Goal: Contribute content: Add original content to the website for others to see

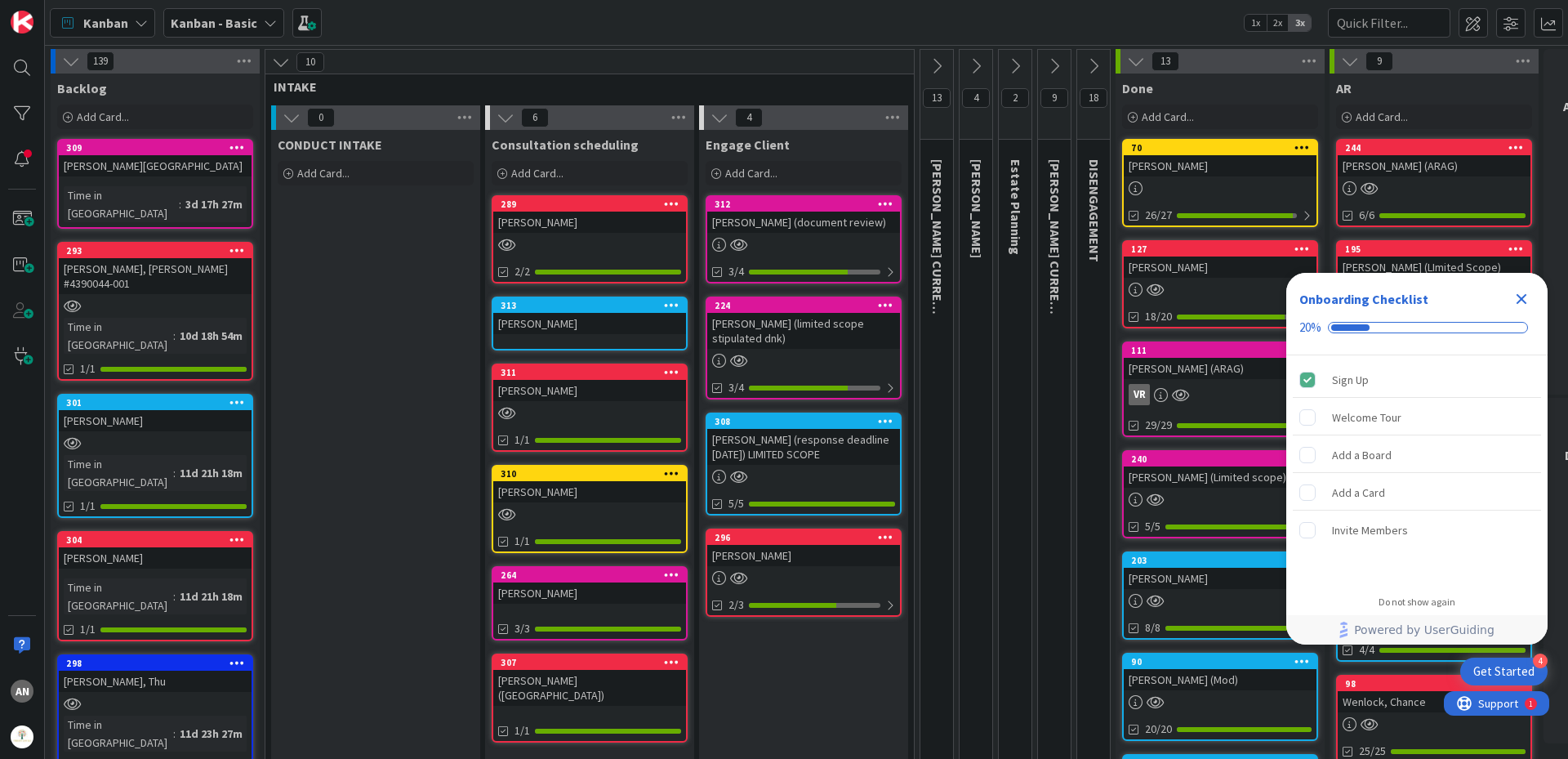
click at [943, 62] on icon at bounding box center [937, 66] width 18 height 18
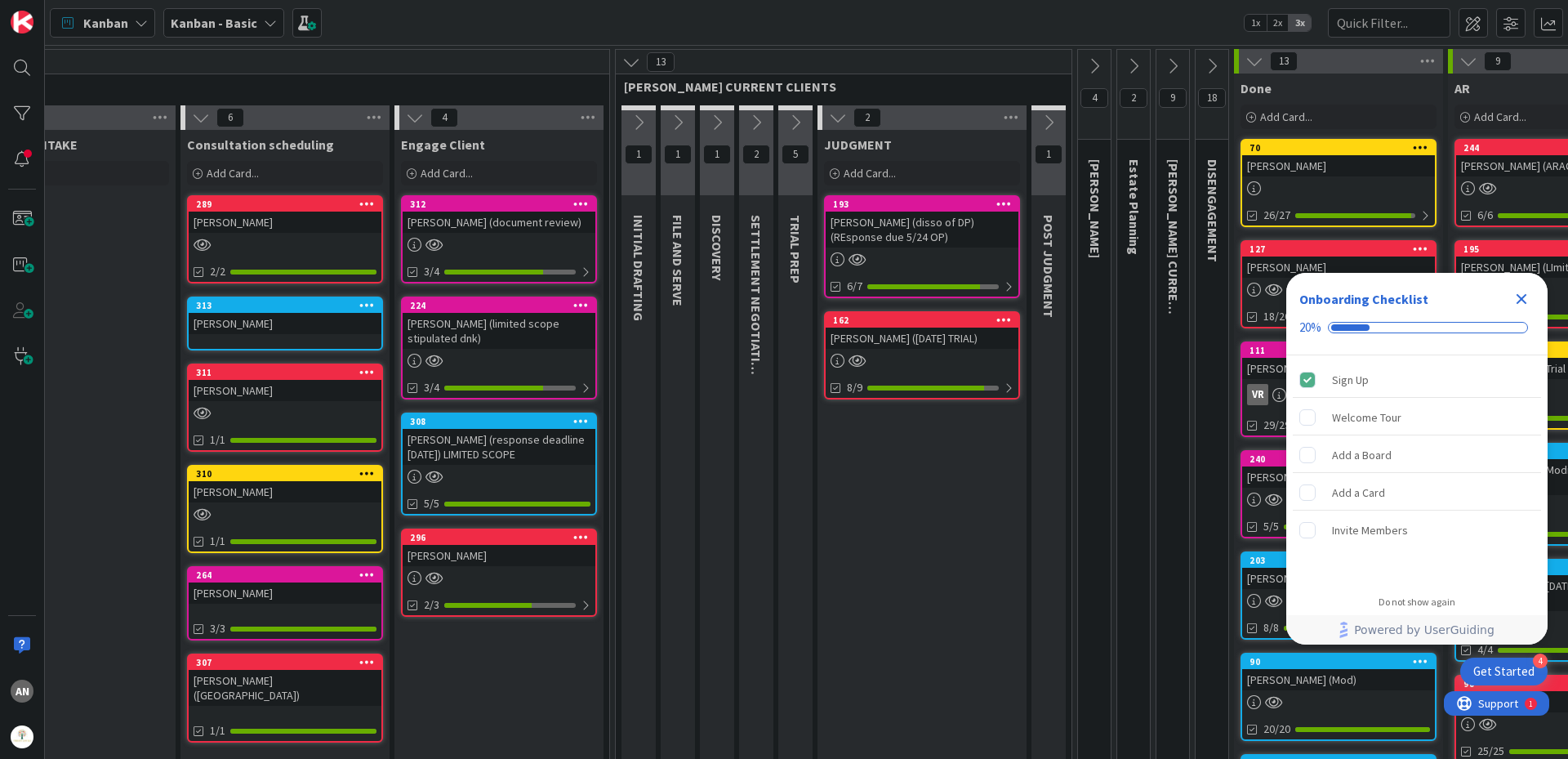
scroll to position [0, 324]
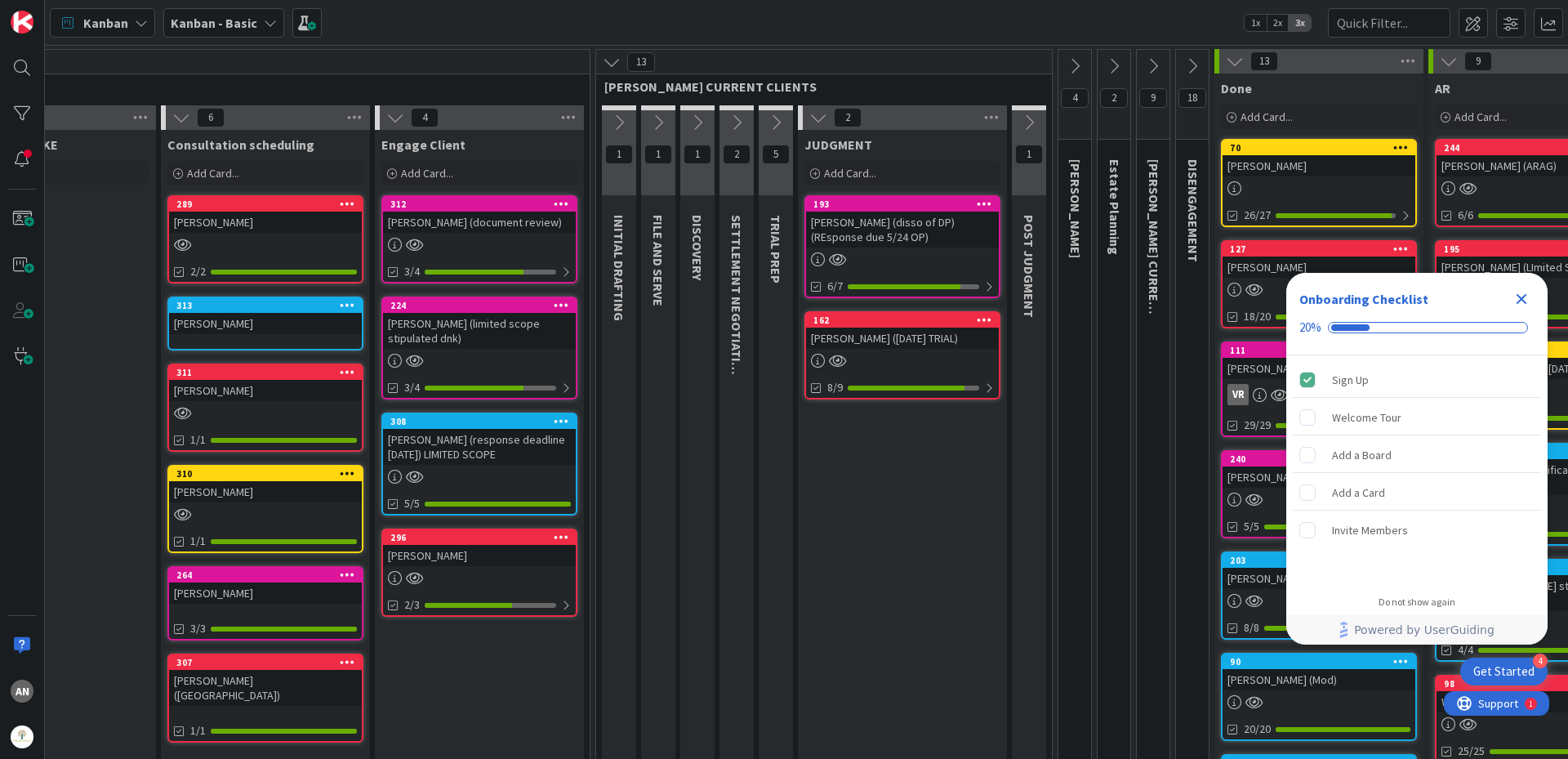
click at [813, 114] on icon at bounding box center [819, 118] width 18 height 18
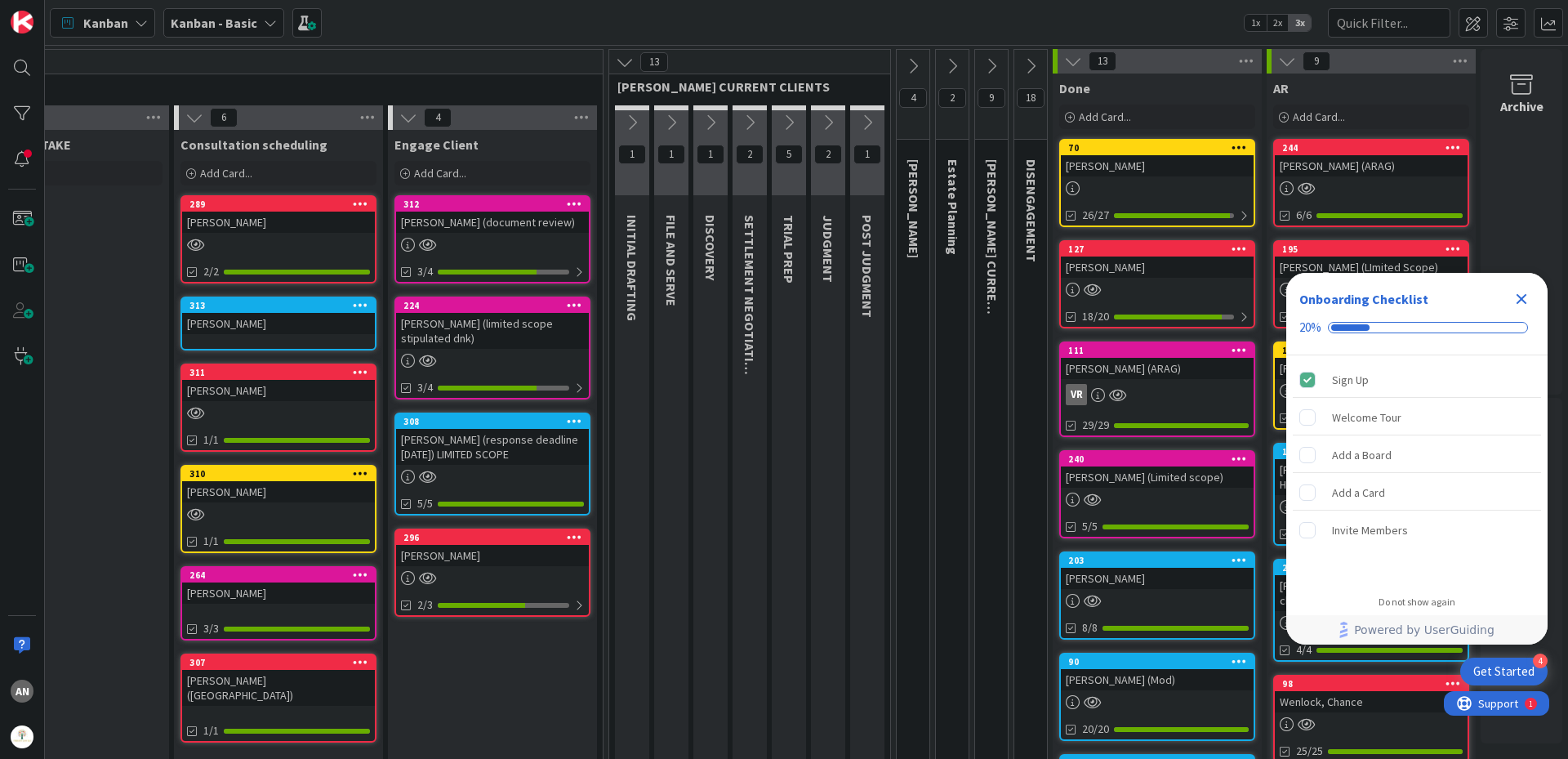
click at [626, 125] on icon at bounding box center [632, 122] width 18 height 18
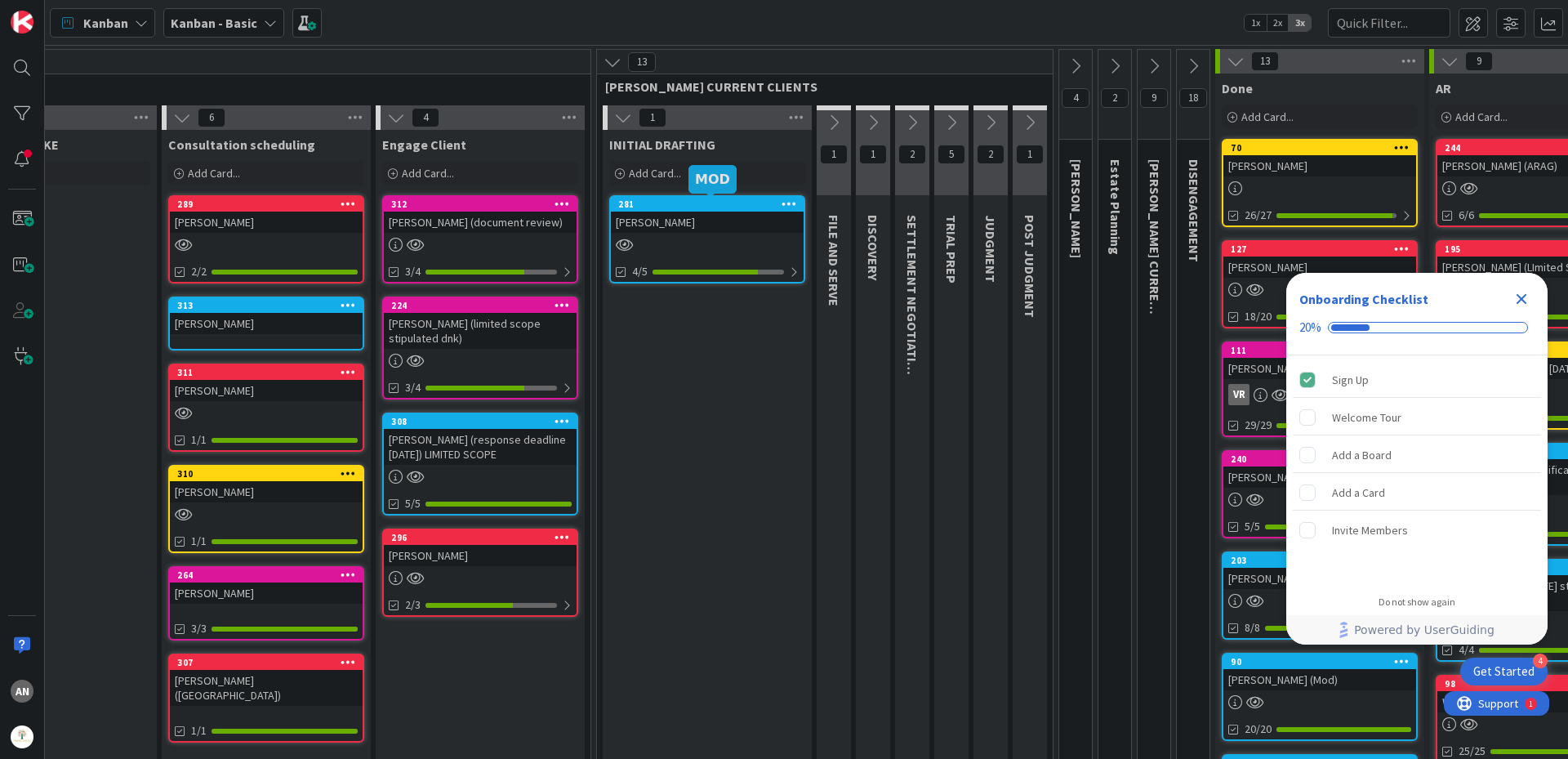
click at [654, 227] on div "[PERSON_NAME]" at bounding box center [707, 222] width 193 height 21
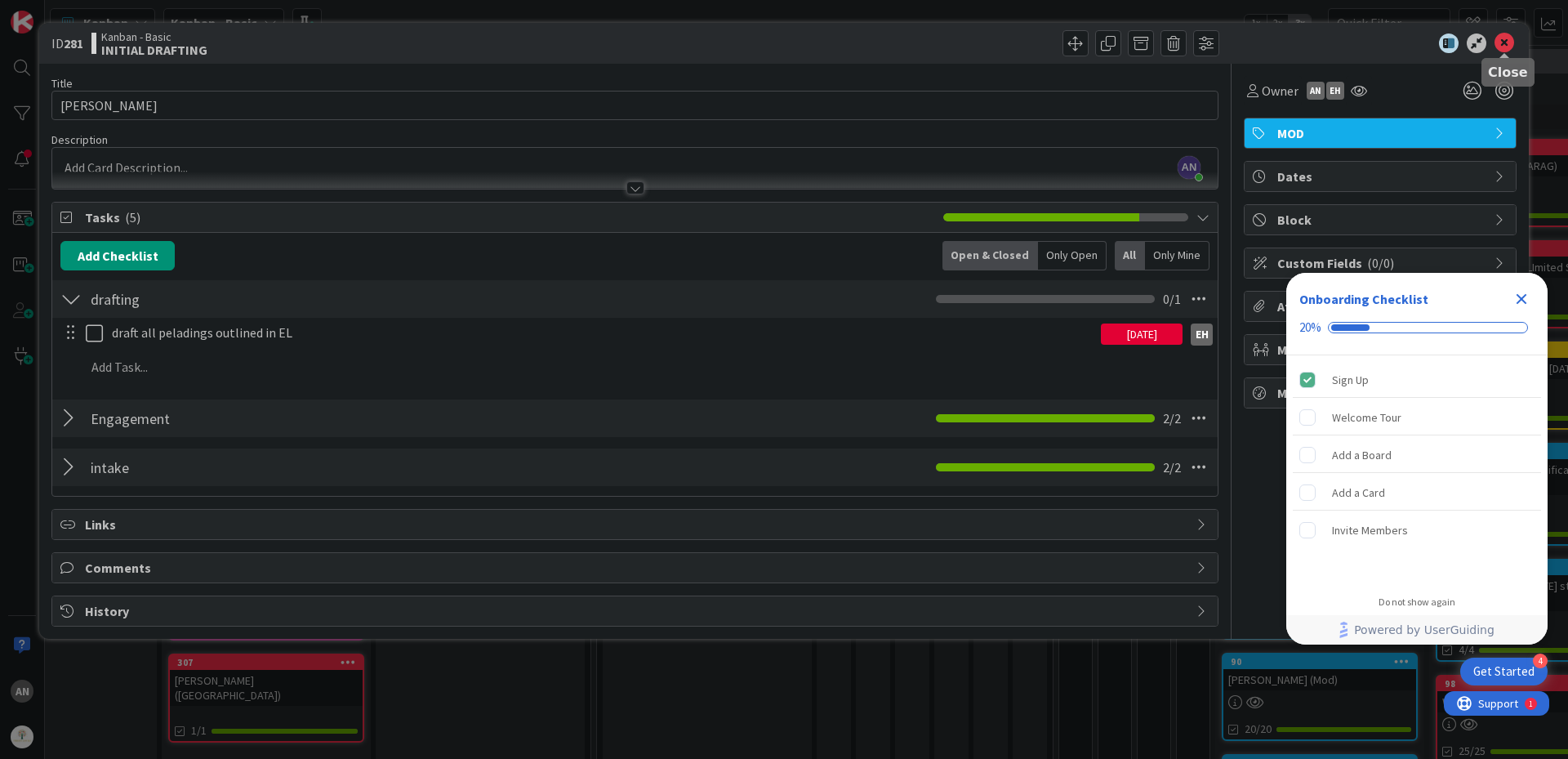
click at [1506, 43] on icon at bounding box center [1505, 43] width 20 height 20
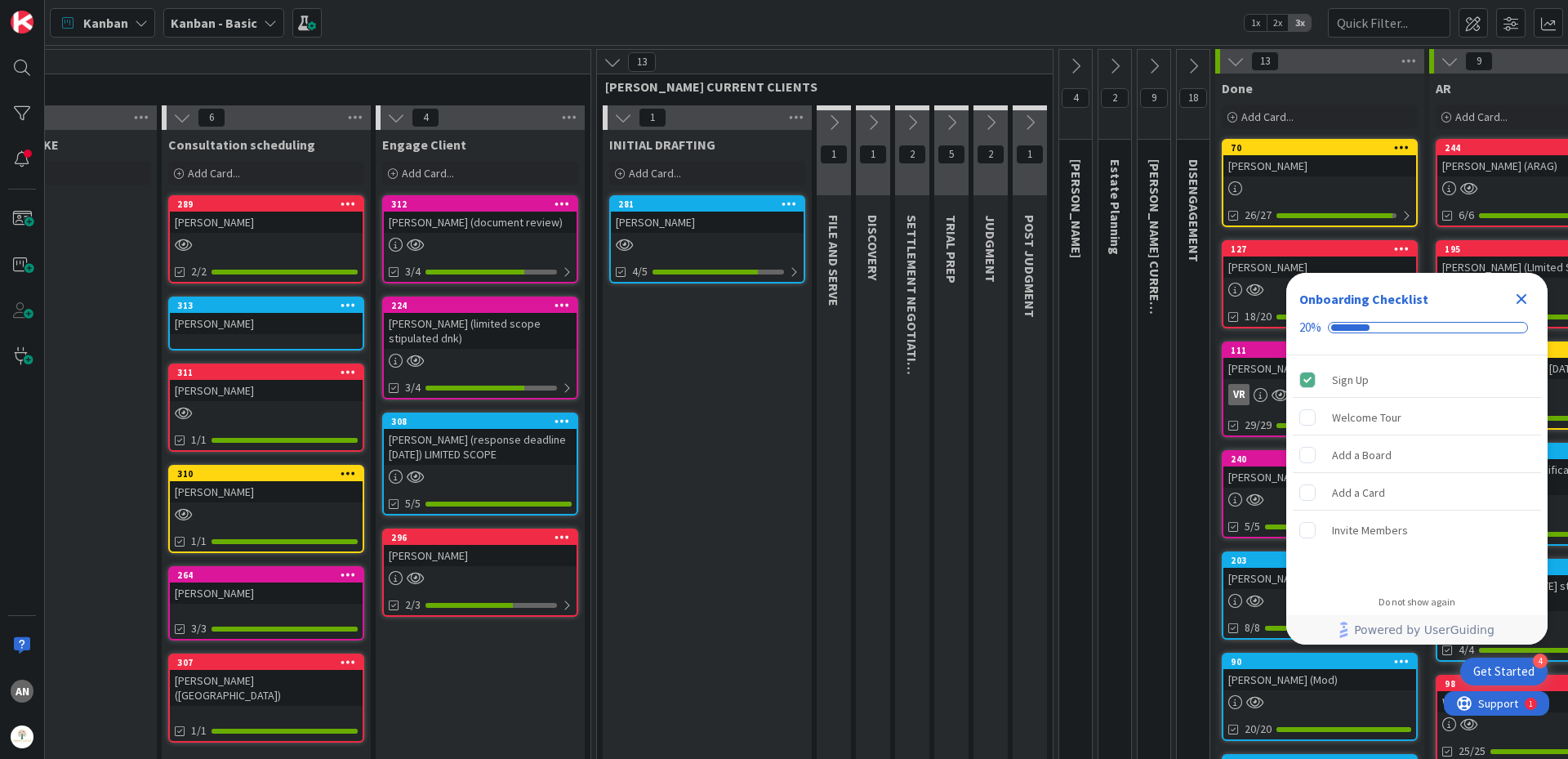
click at [621, 119] on icon at bounding box center [623, 118] width 18 height 18
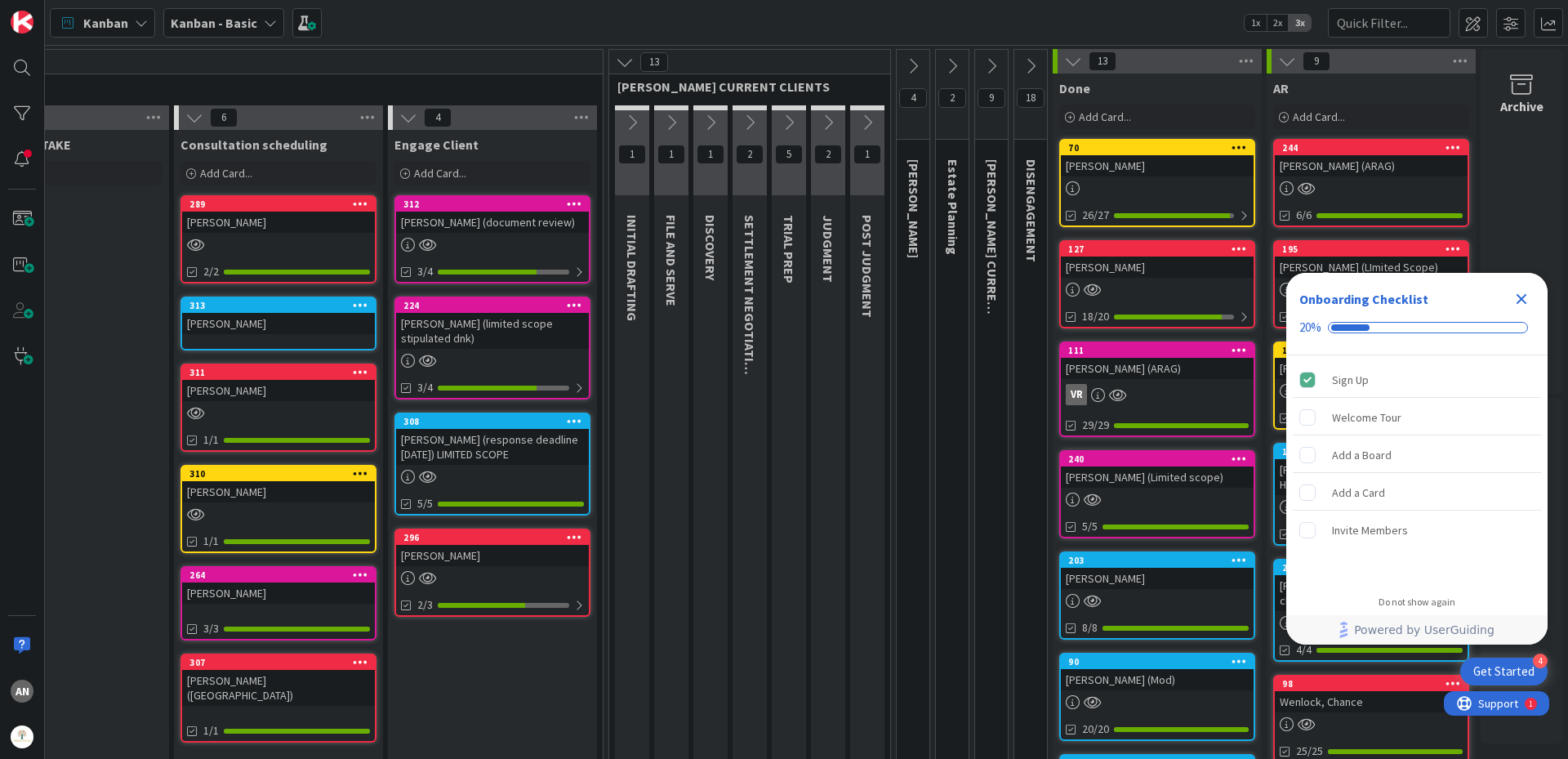
click at [670, 122] on button at bounding box center [671, 122] width 34 height 24
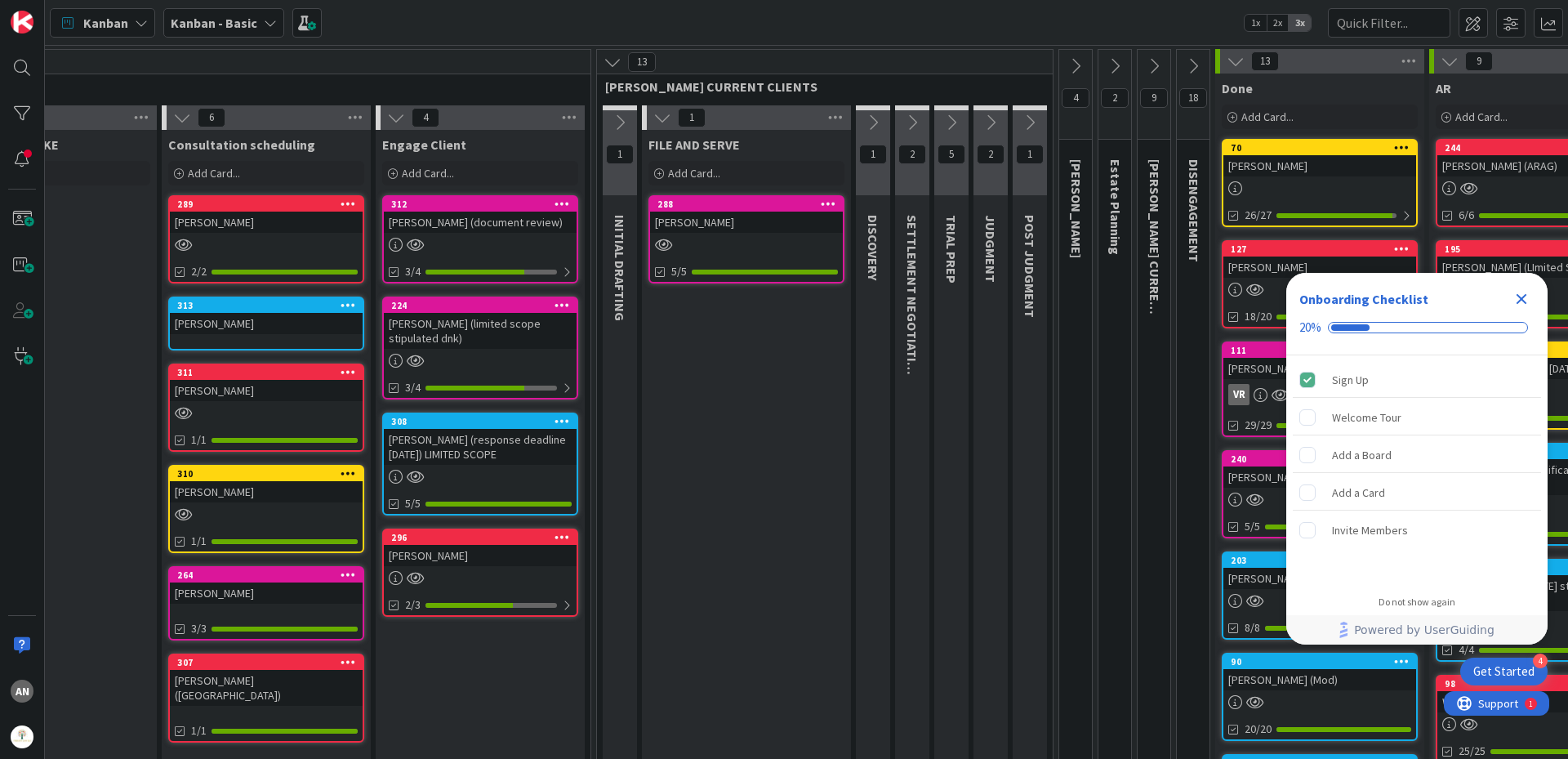
click at [670, 122] on icon at bounding box center [662, 118] width 18 height 18
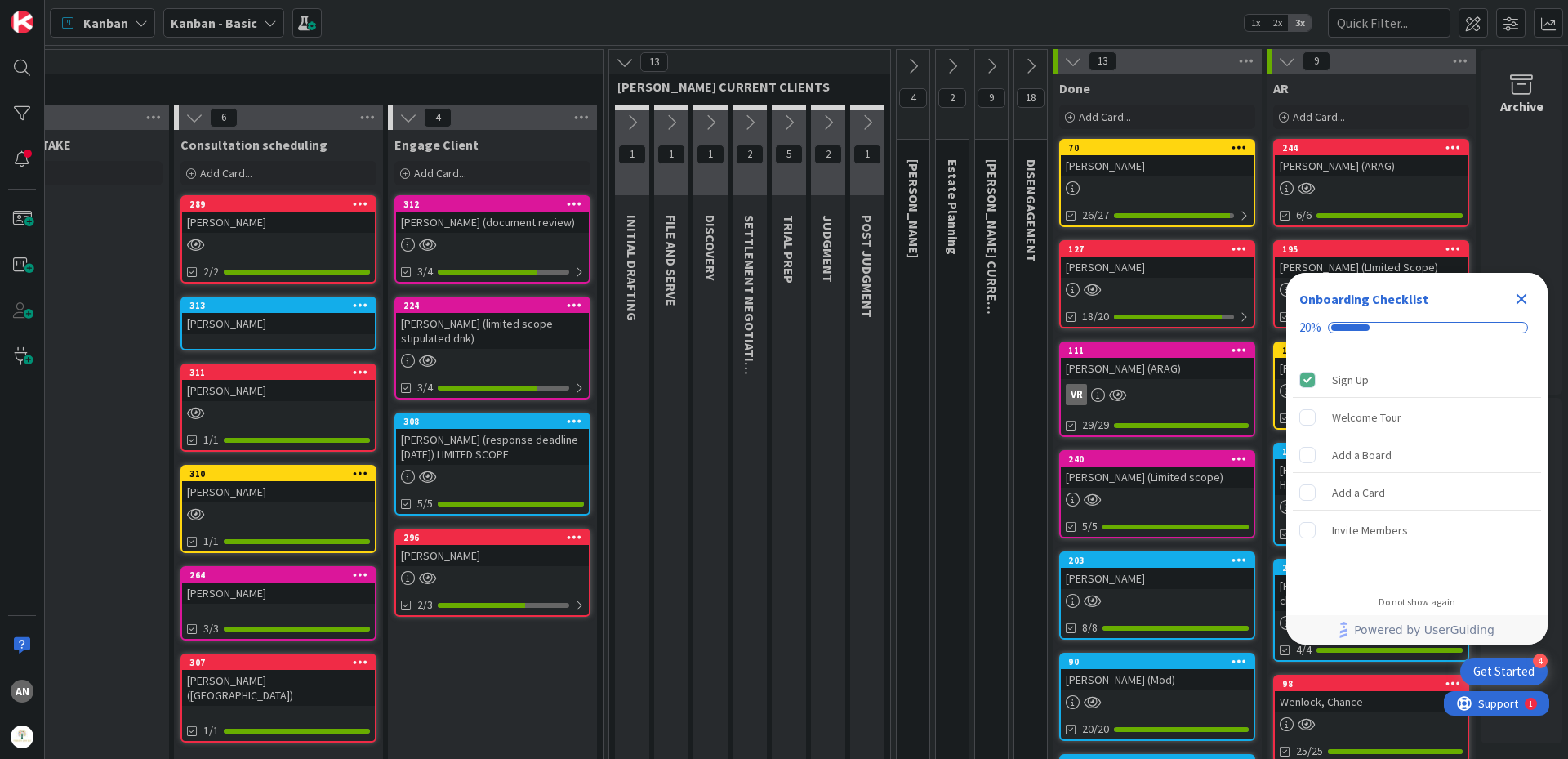
click at [701, 121] on icon at bounding box center [710, 122] width 18 height 18
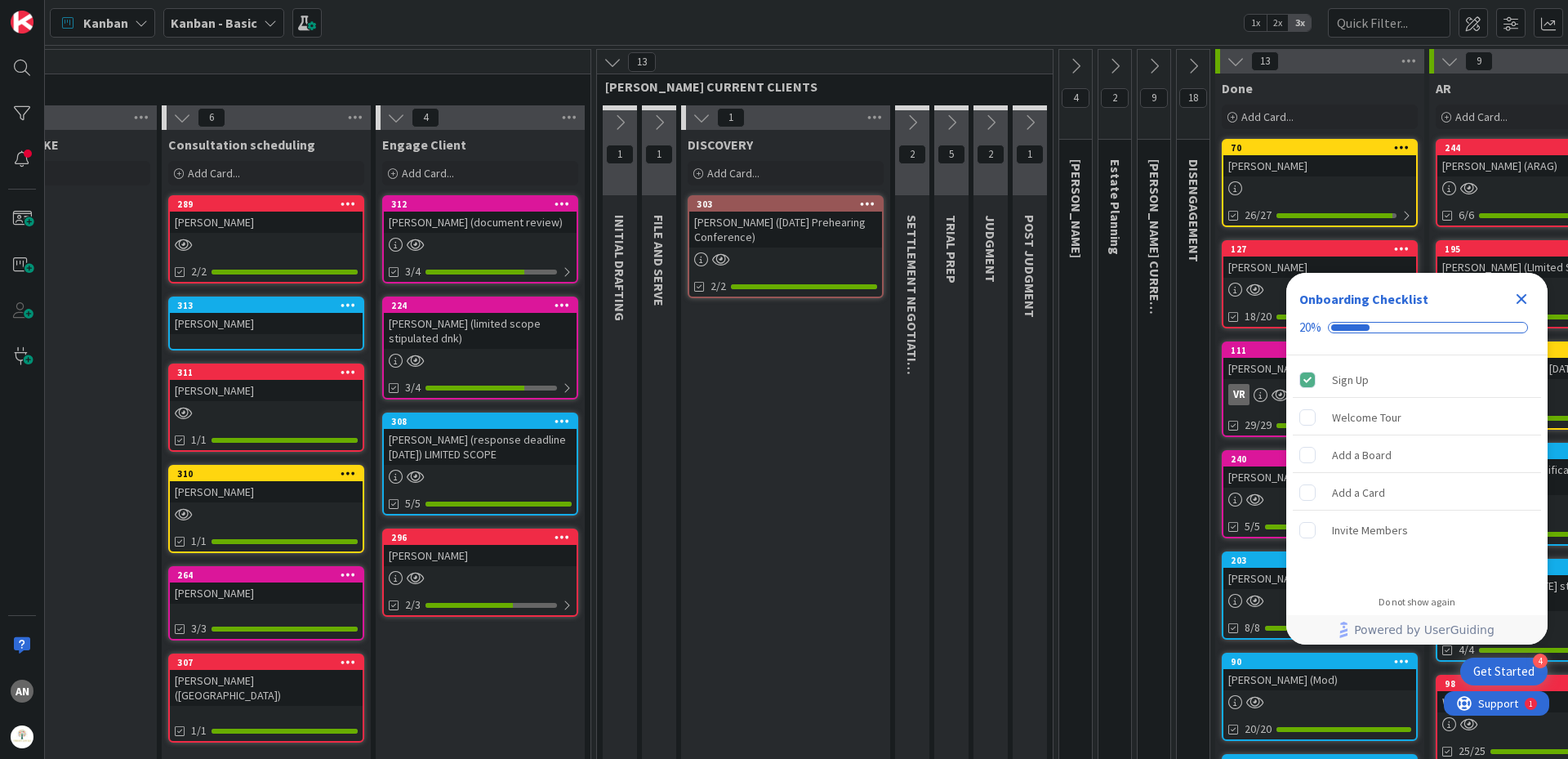
click at [698, 121] on icon at bounding box center [702, 118] width 18 height 18
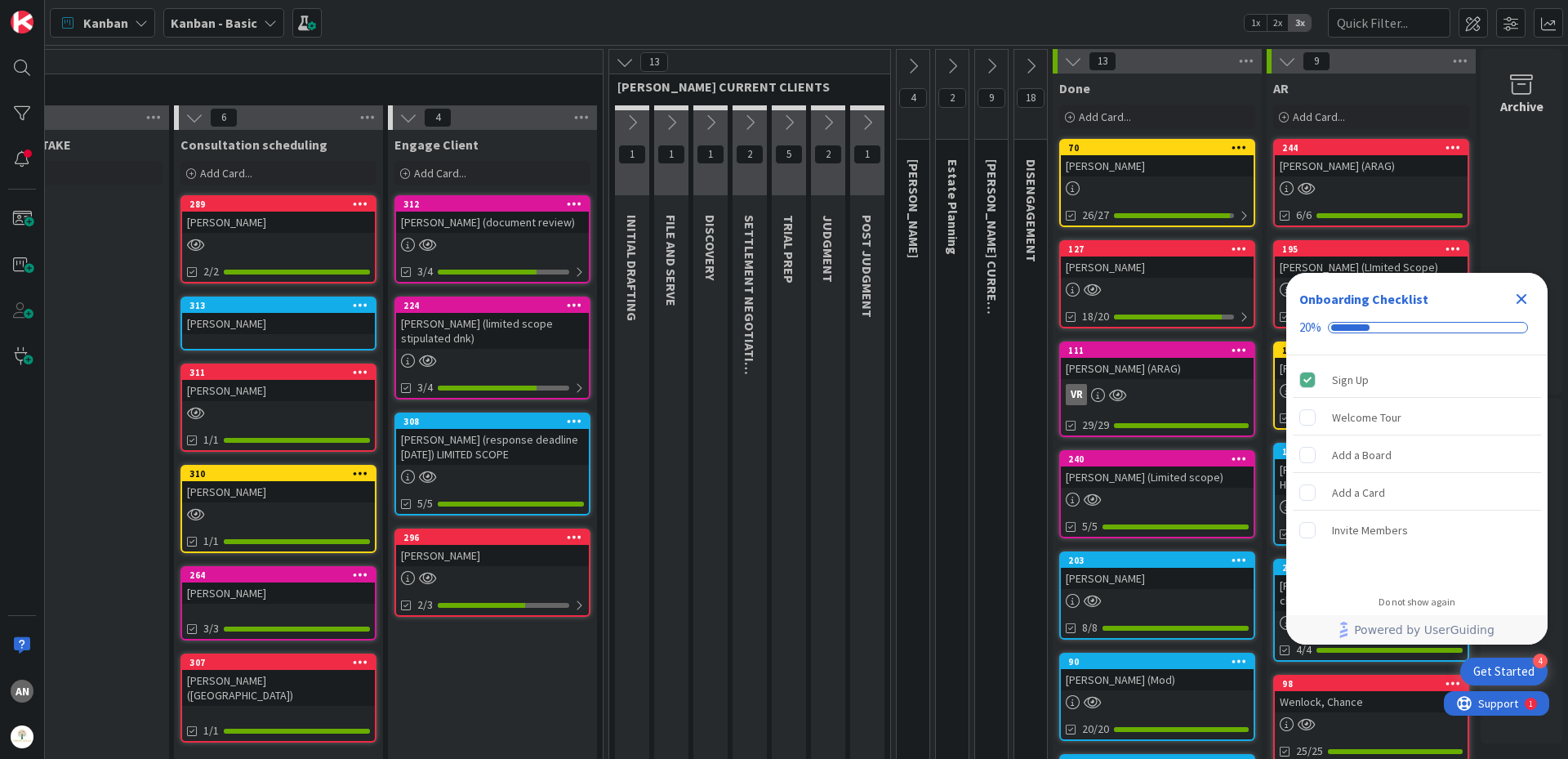
click at [744, 125] on icon at bounding box center [750, 122] width 18 height 18
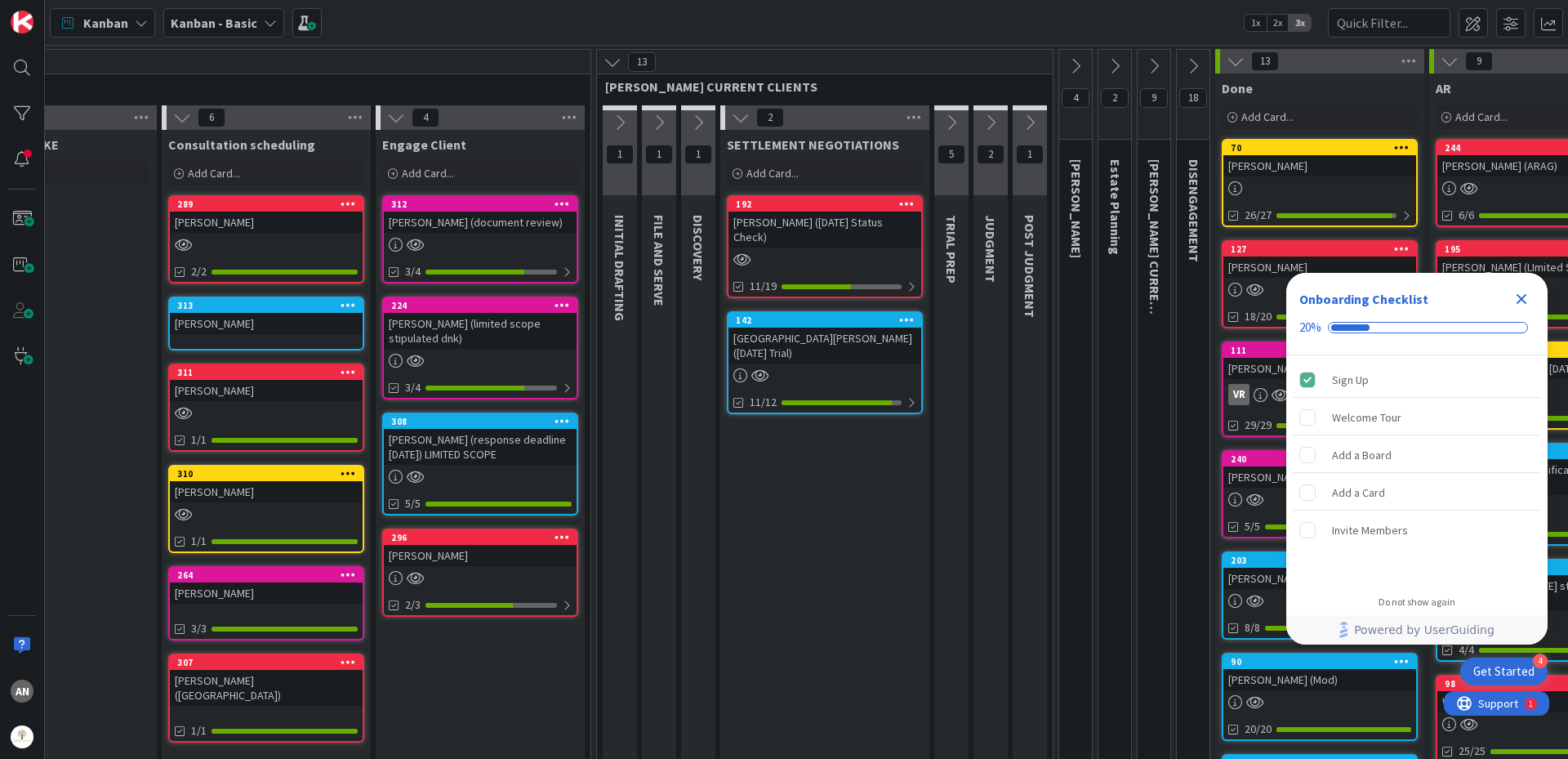
click at [744, 125] on icon at bounding box center [741, 118] width 18 height 18
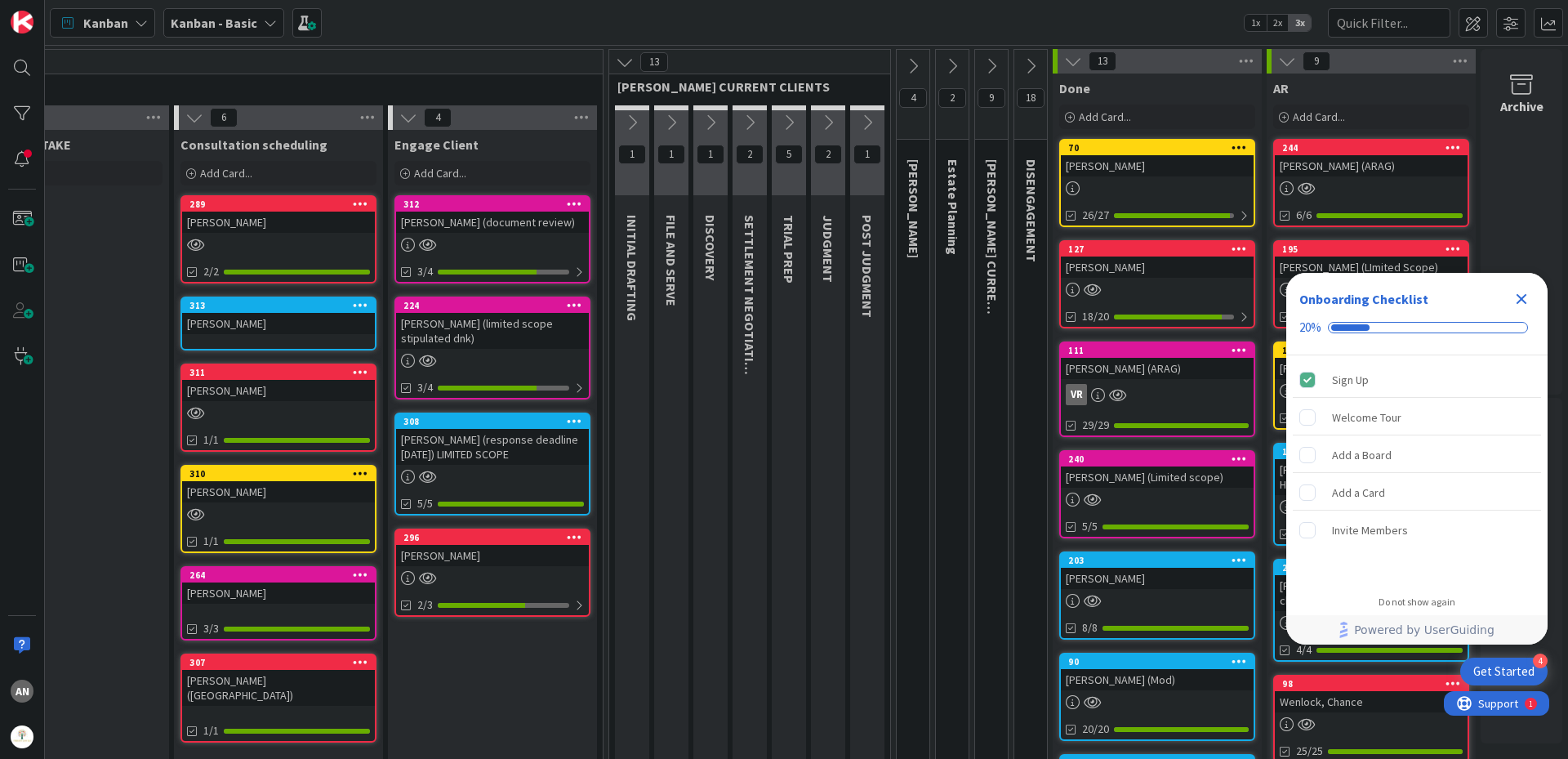
click at [780, 123] on icon at bounding box center [789, 122] width 18 height 18
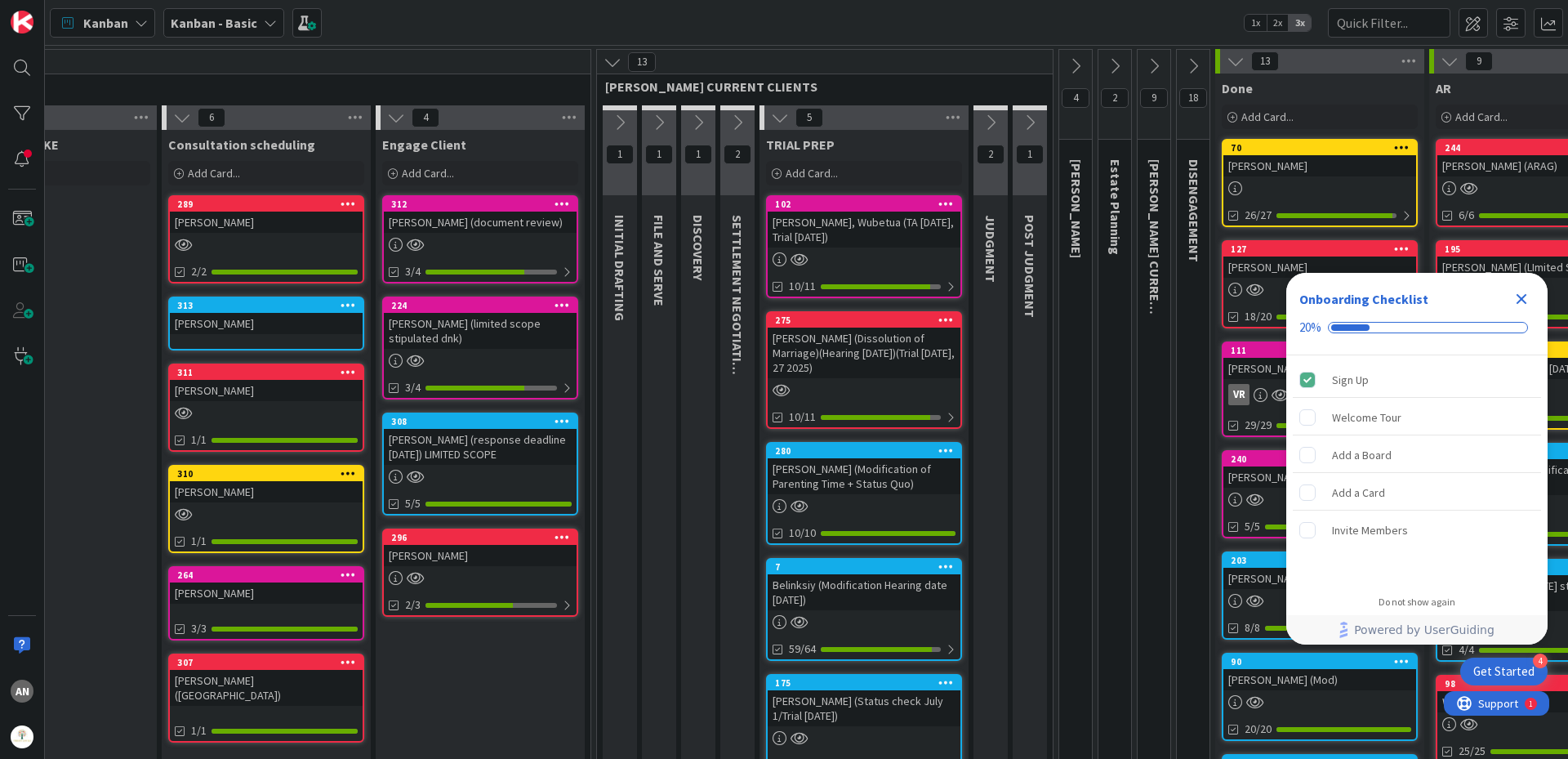
click at [778, 123] on icon at bounding box center [780, 118] width 18 height 18
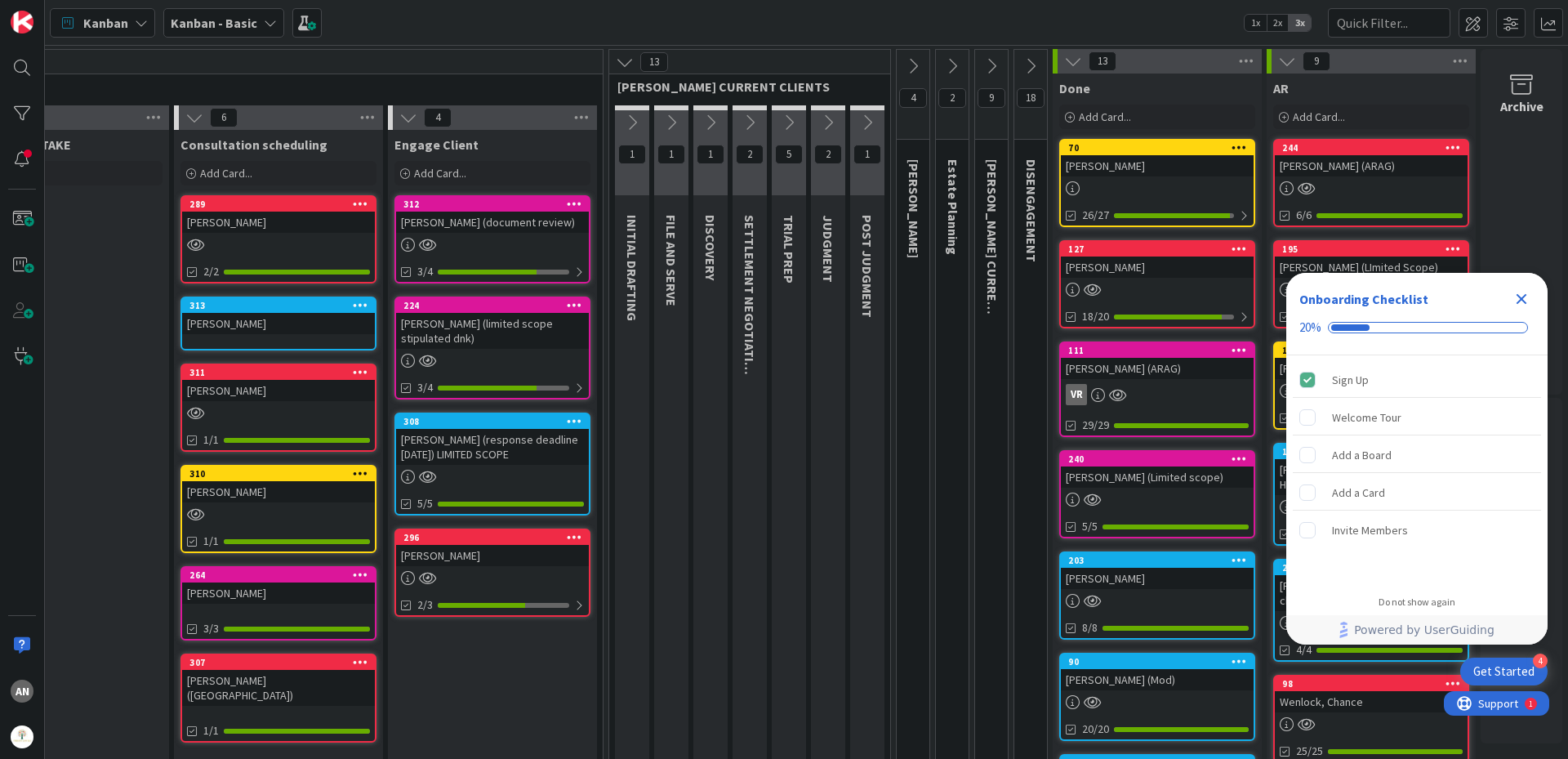
click at [780, 123] on icon at bounding box center [789, 122] width 18 height 18
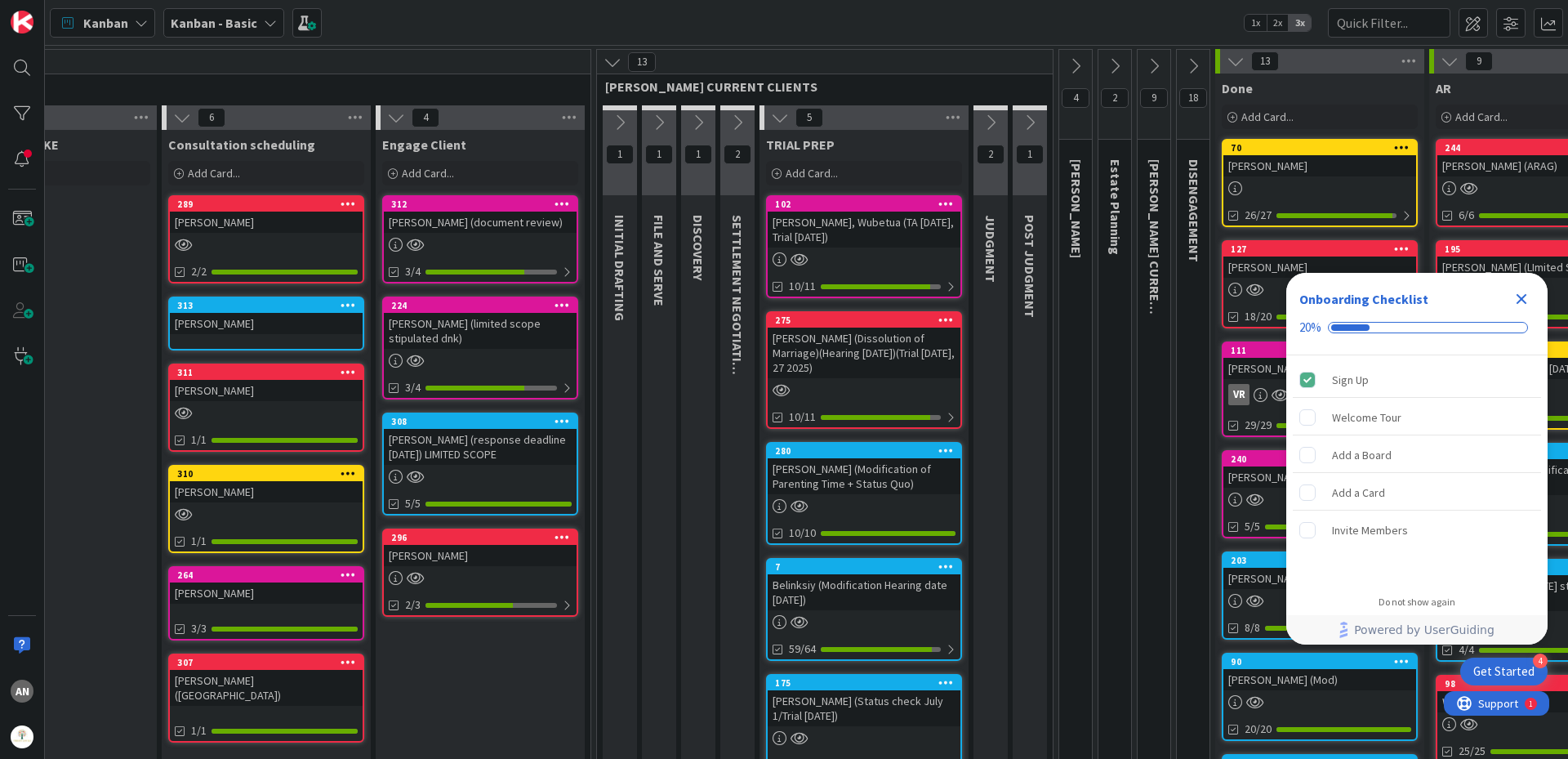
click at [778, 123] on icon at bounding box center [780, 118] width 18 height 18
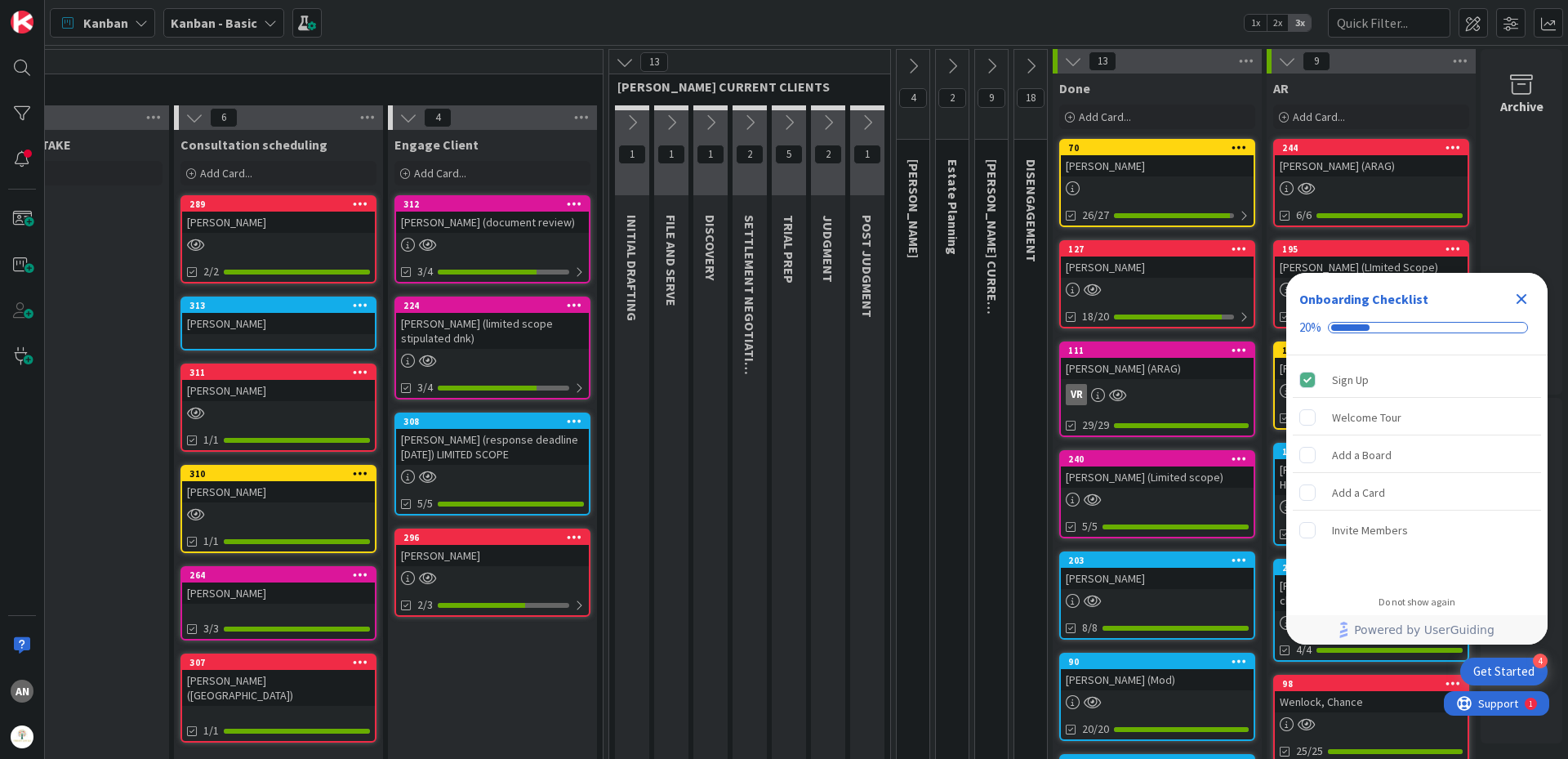
click at [616, 69] on icon at bounding box center [625, 62] width 18 height 18
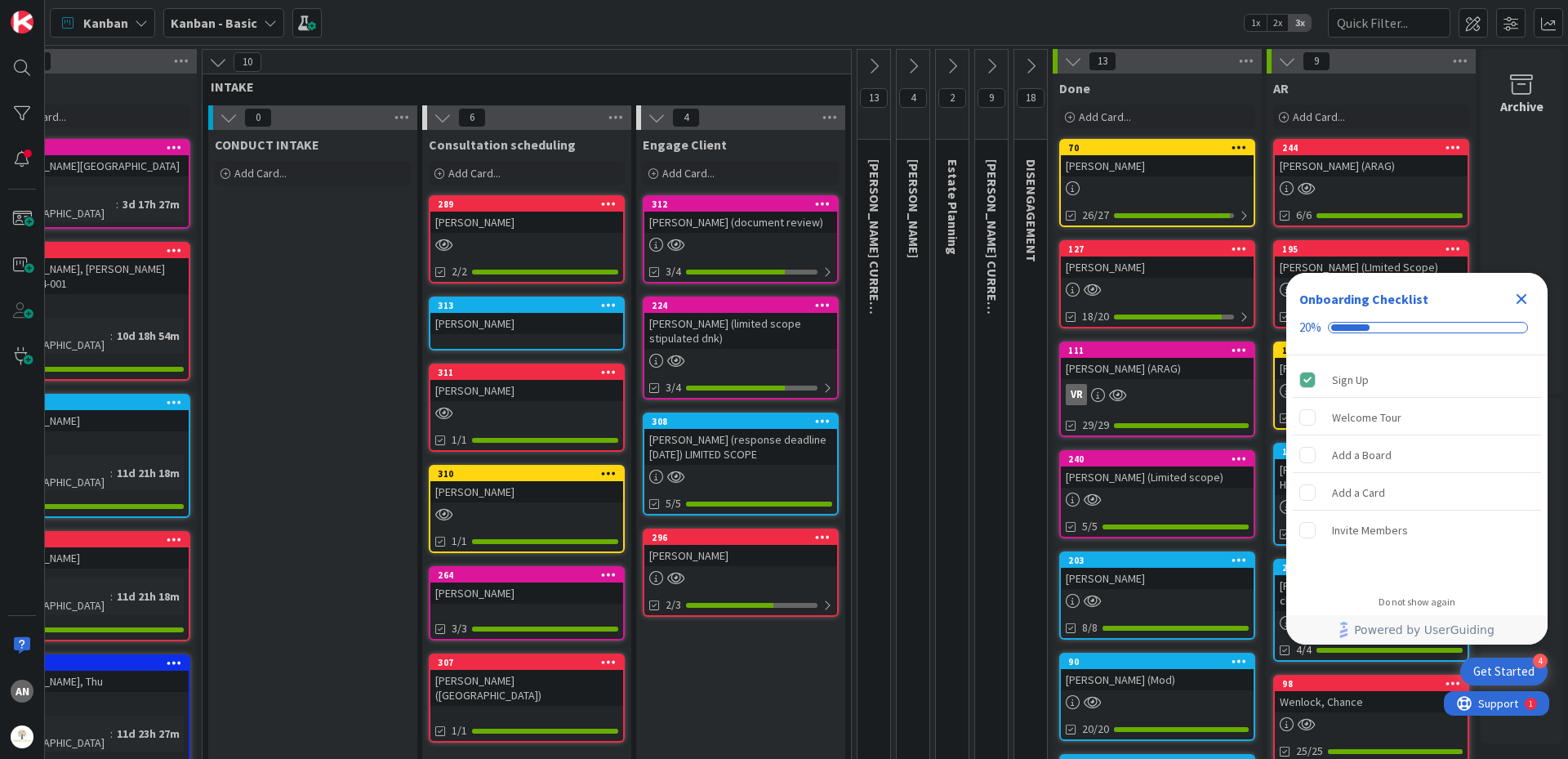
click at [907, 63] on icon at bounding box center [913, 66] width 18 height 18
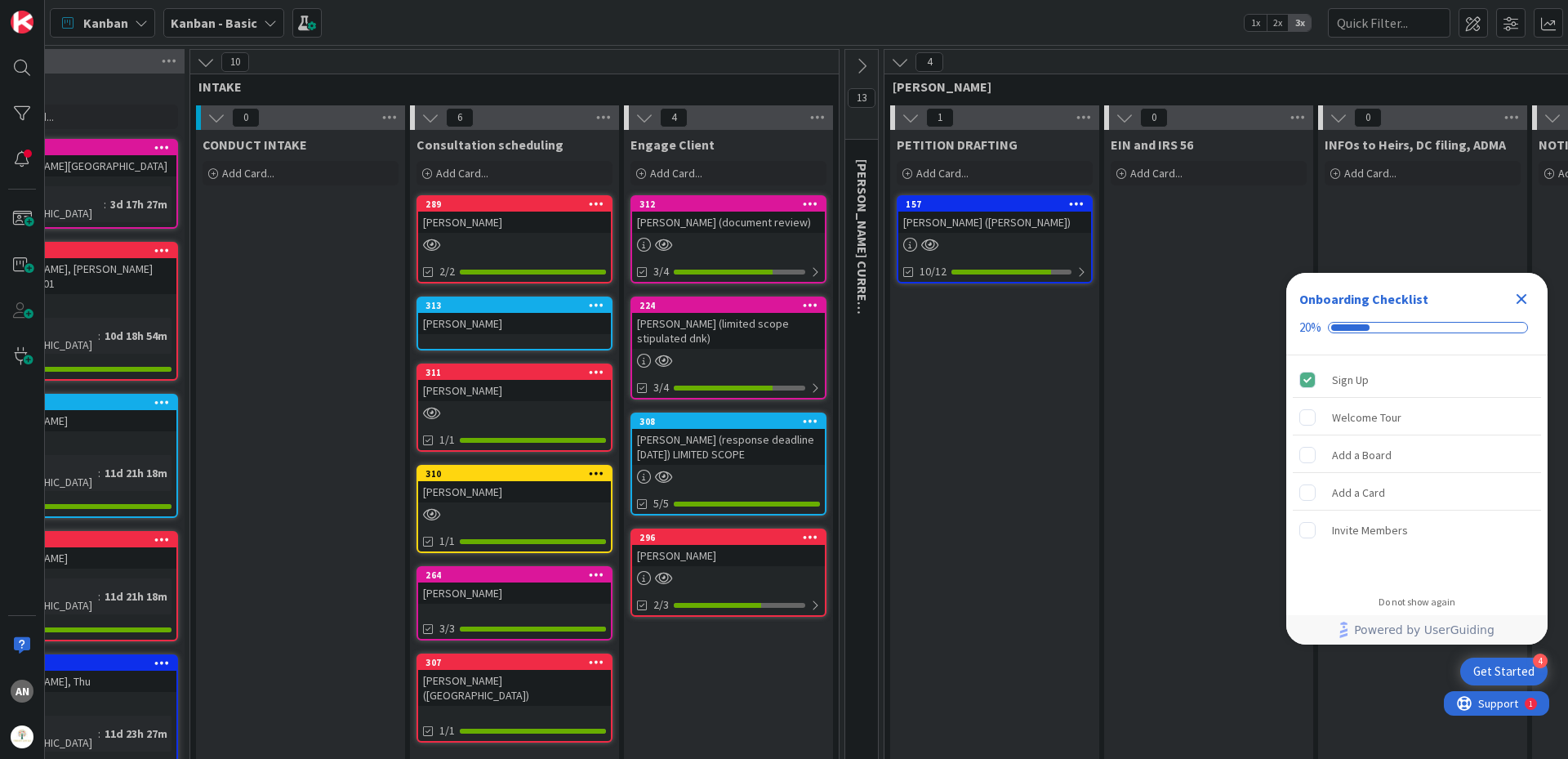
click at [907, 63] on icon at bounding box center [900, 62] width 18 height 18
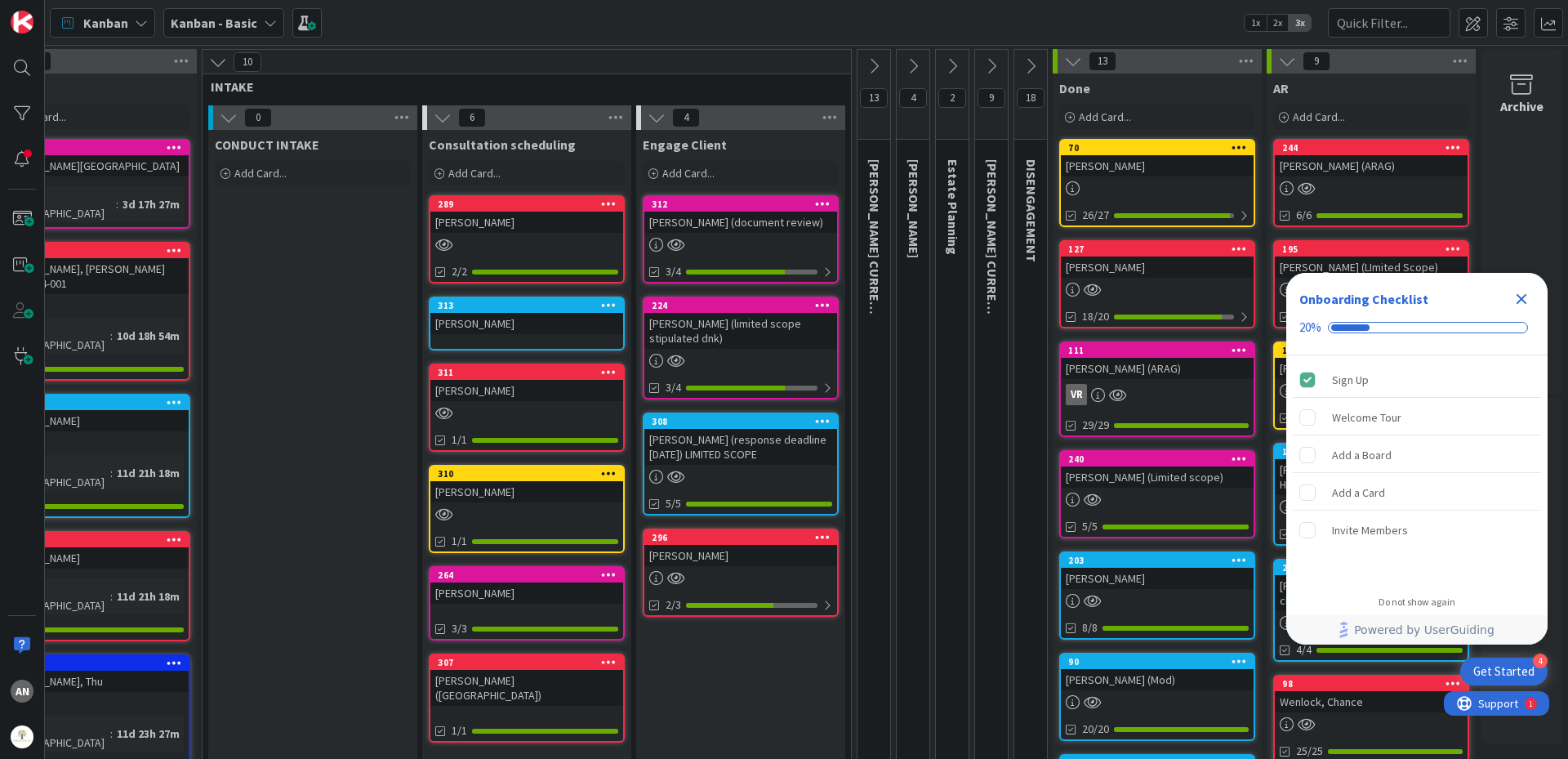
click at [1022, 73] on icon at bounding box center [1031, 66] width 18 height 18
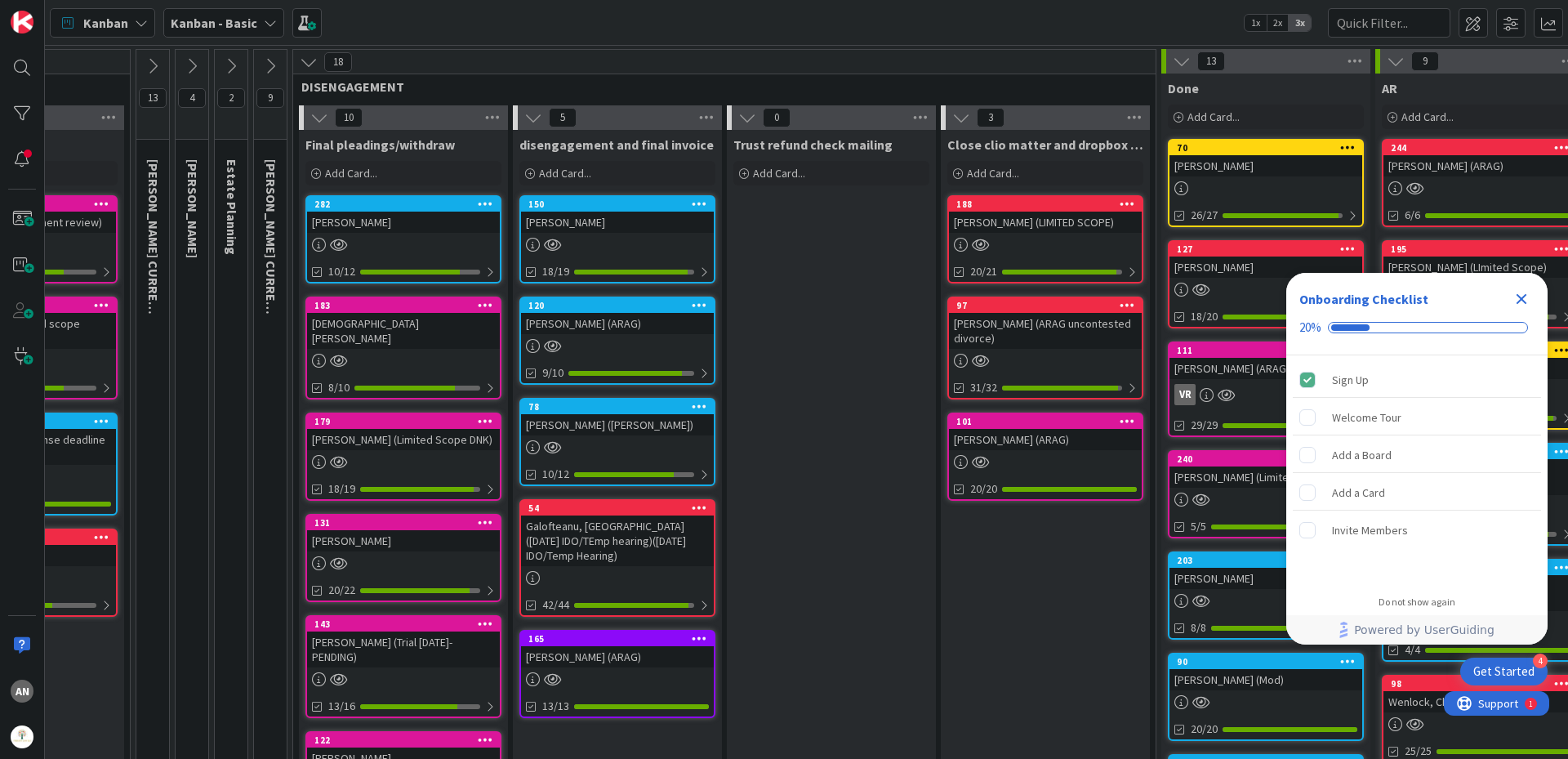
scroll to position [0, 784]
click at [601, 222] on div "[PERSON_NAME]" at bounding box center [618, 222] width 193 height 21
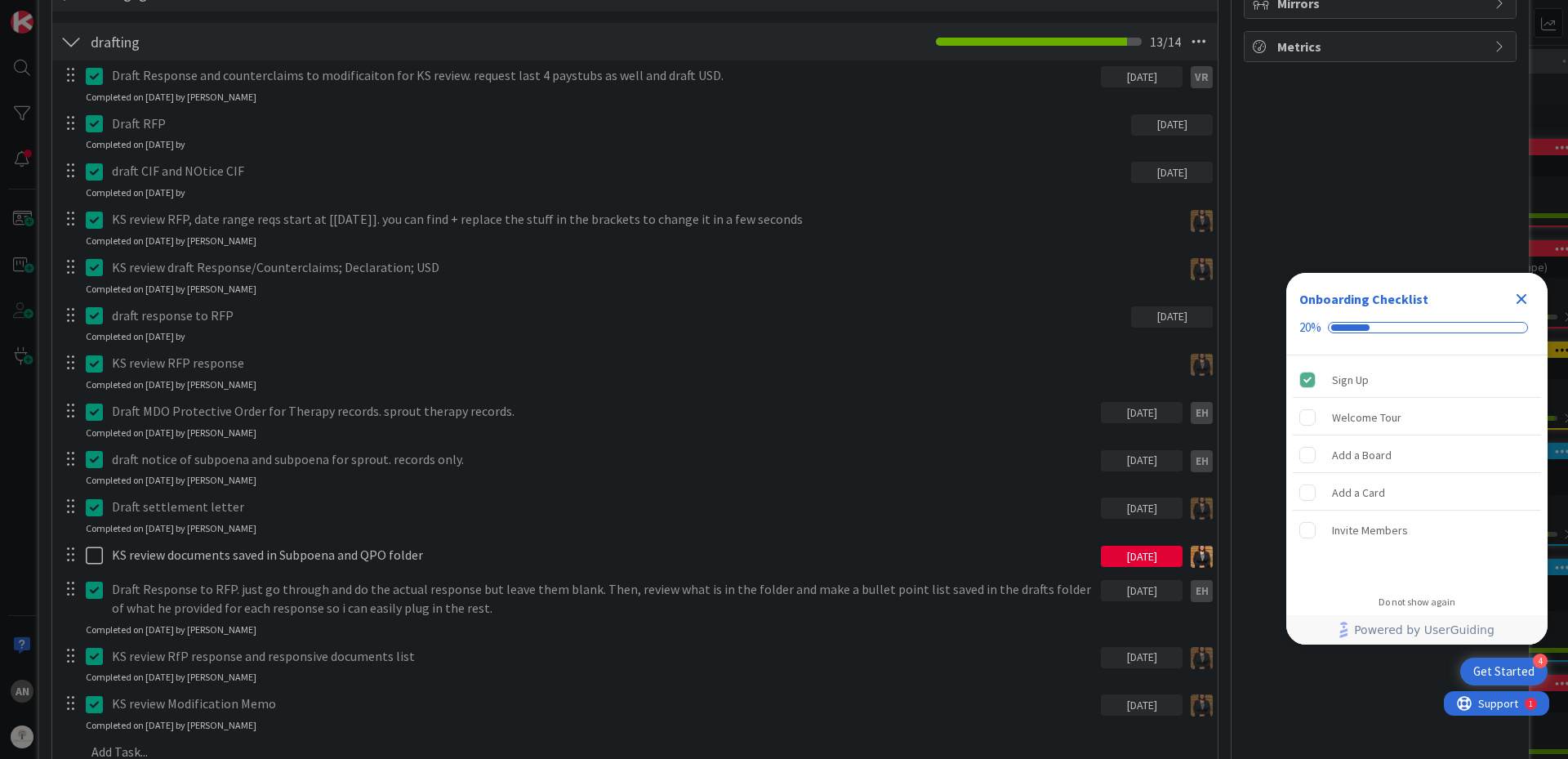
scroll to position [176, 0]
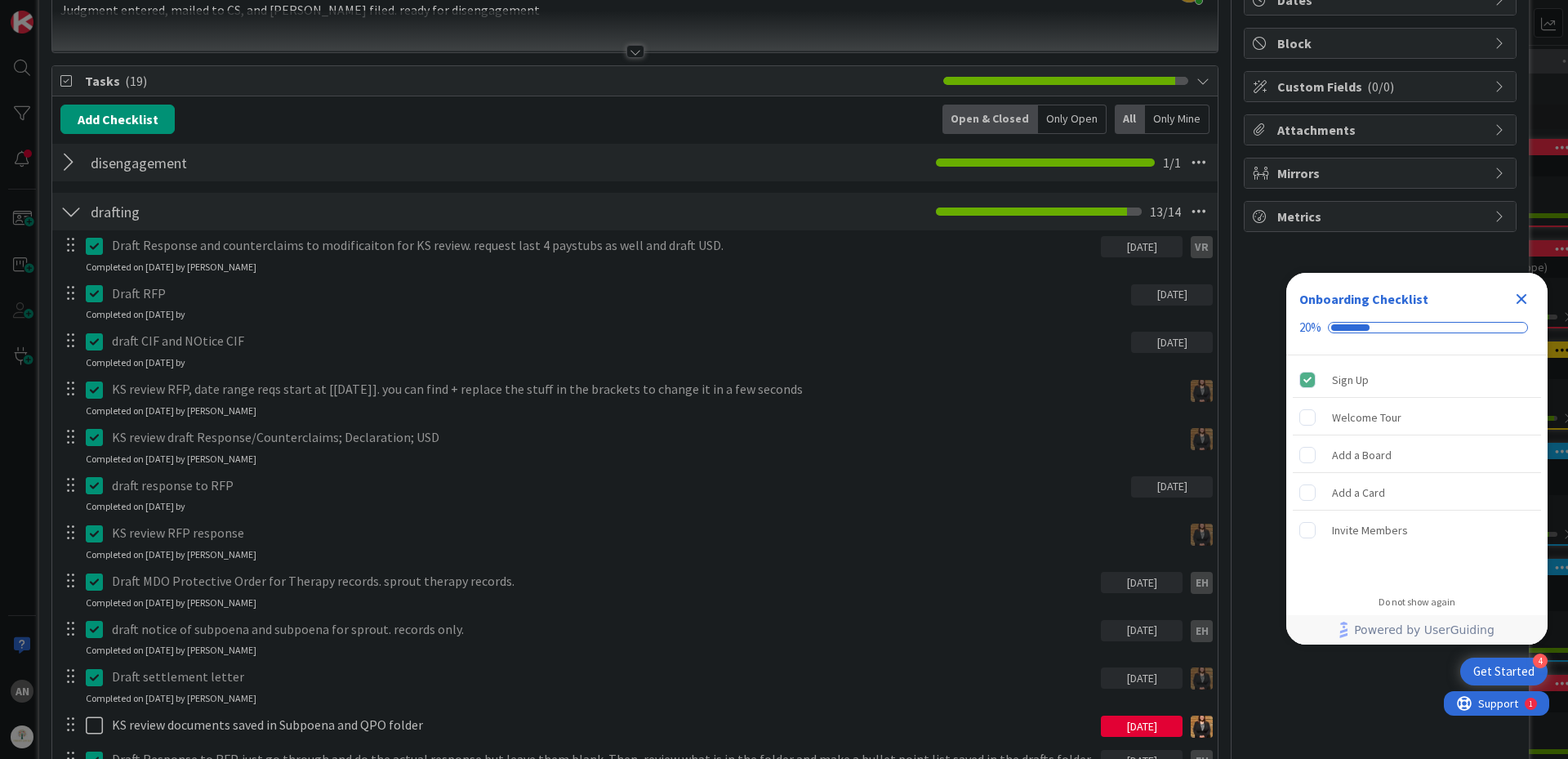
click at [68, 205] on div at bounding box center [71, 212] width 21 height 29
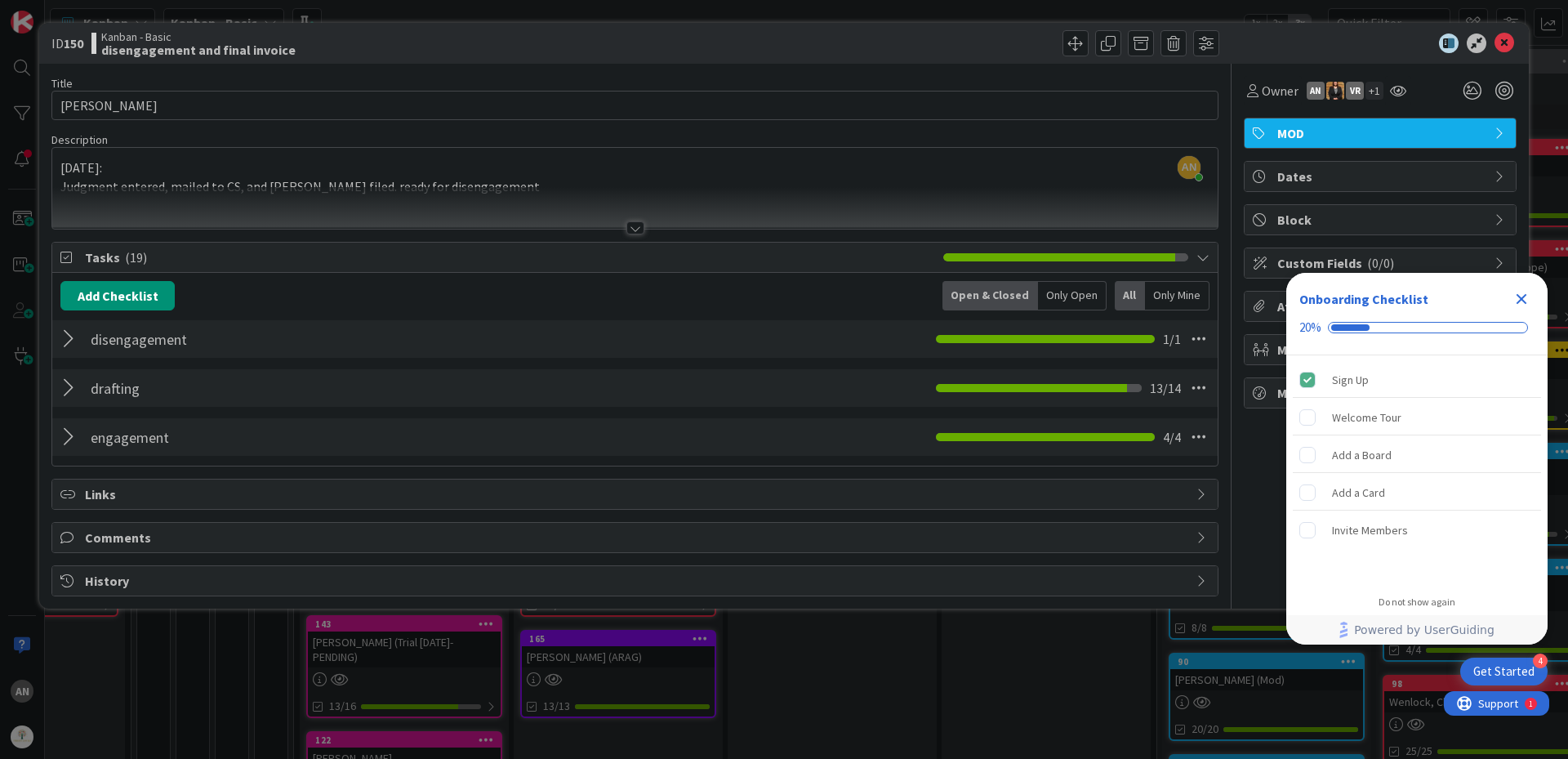
scroll to position [0, 0]
click at [71, 337] on div at bounding box center [71, 338] width 21 height 29
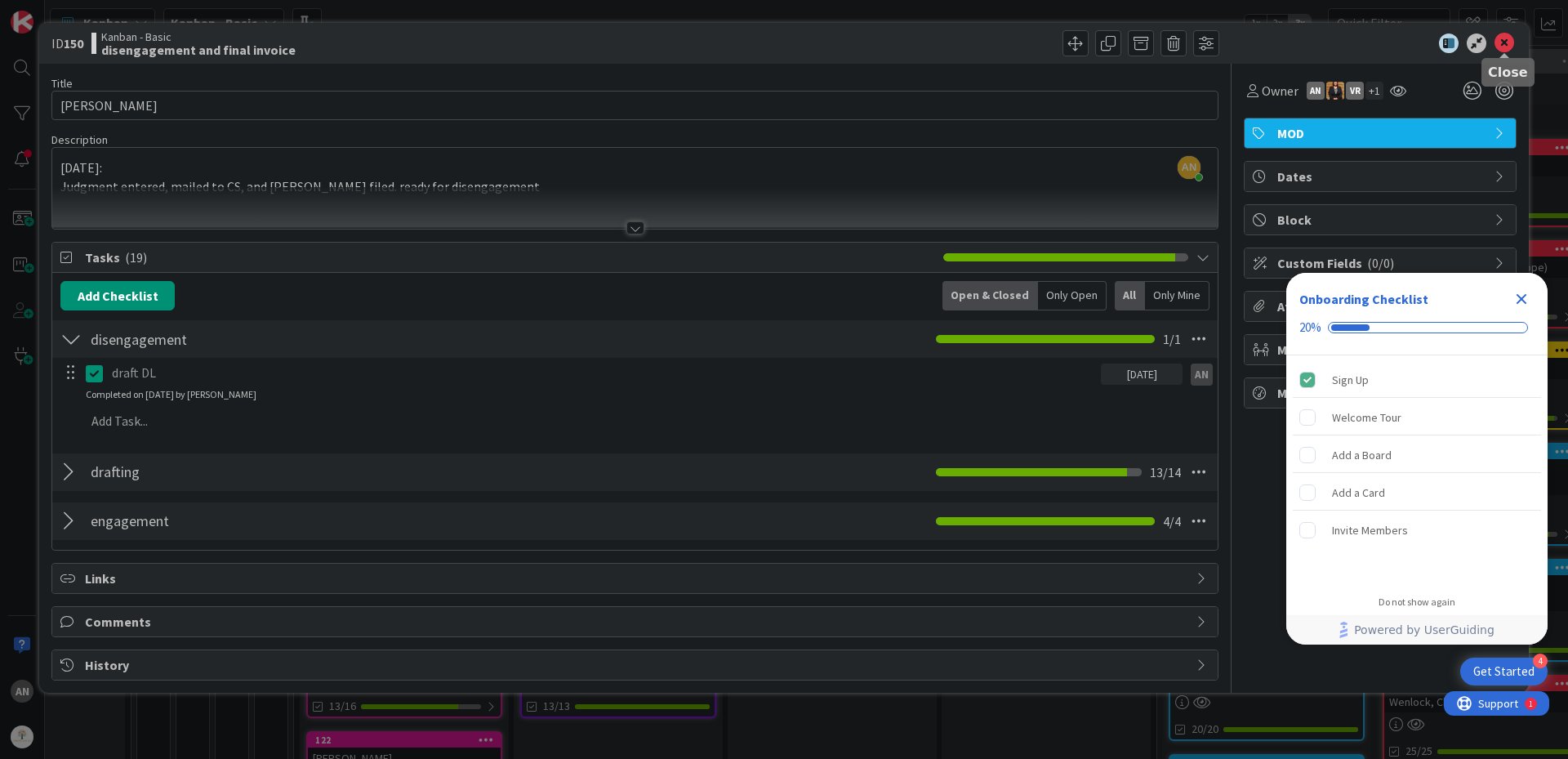
click at [1506, 43] on icon at bounding box center [1505, 43] width 20 height 20
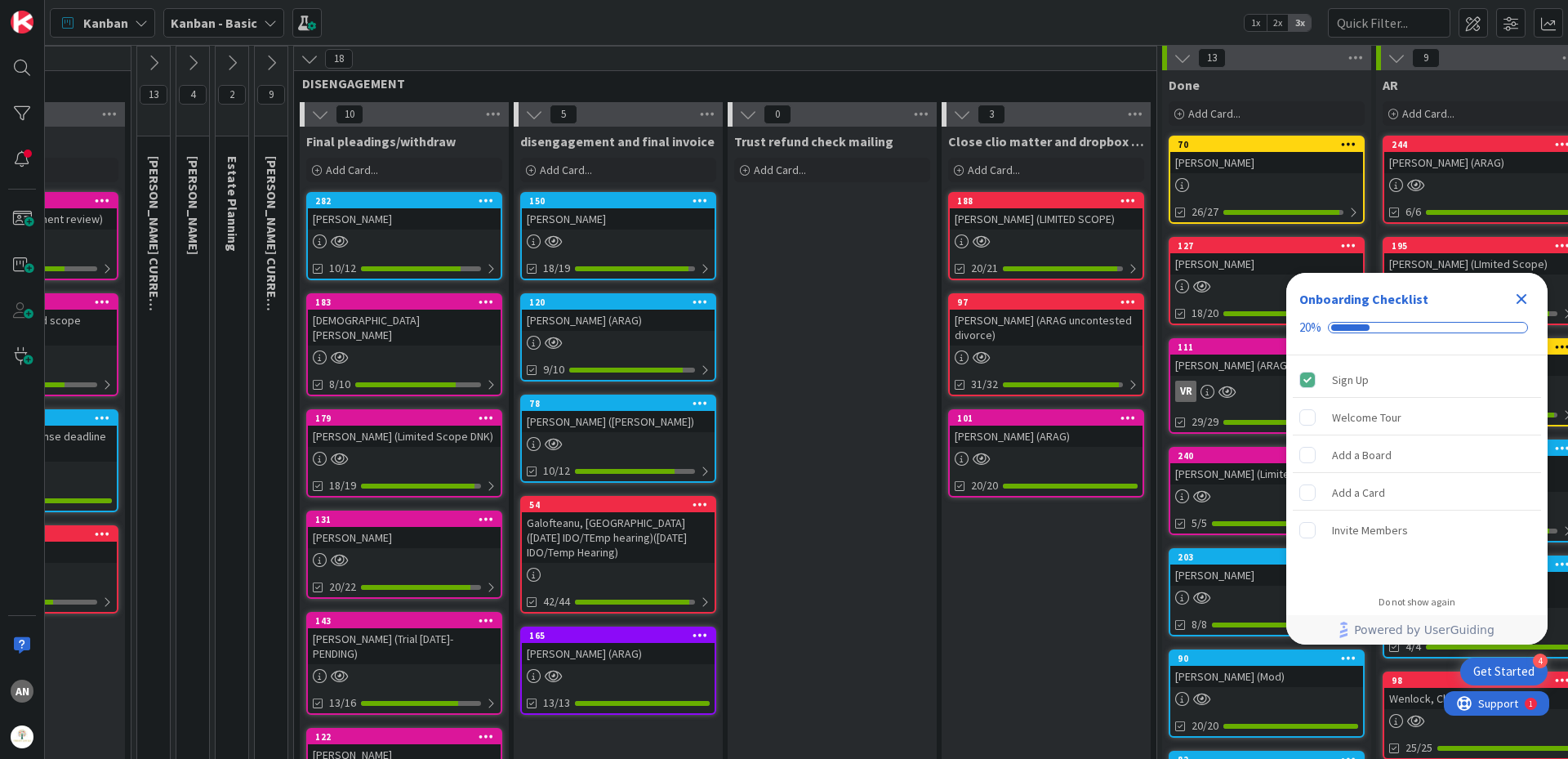
scroll to position [0, 784]
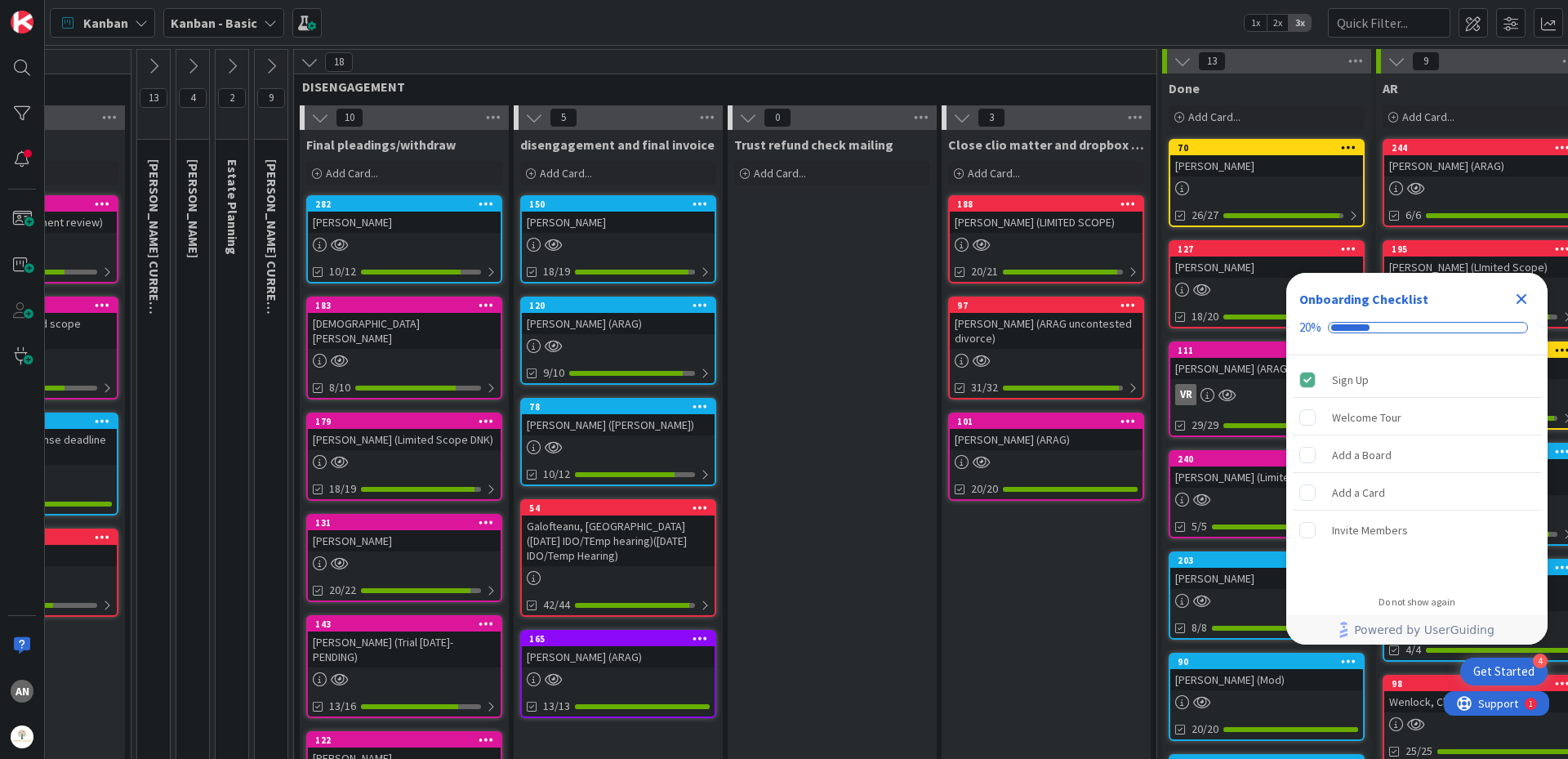
drag, startPoint x: 301, startPoint y: 63, endPoint x: 301, endPoint y: 79, distance: 16.0
click at [301, 63] on icon at bounding box center [309, 62] width 18 height 18
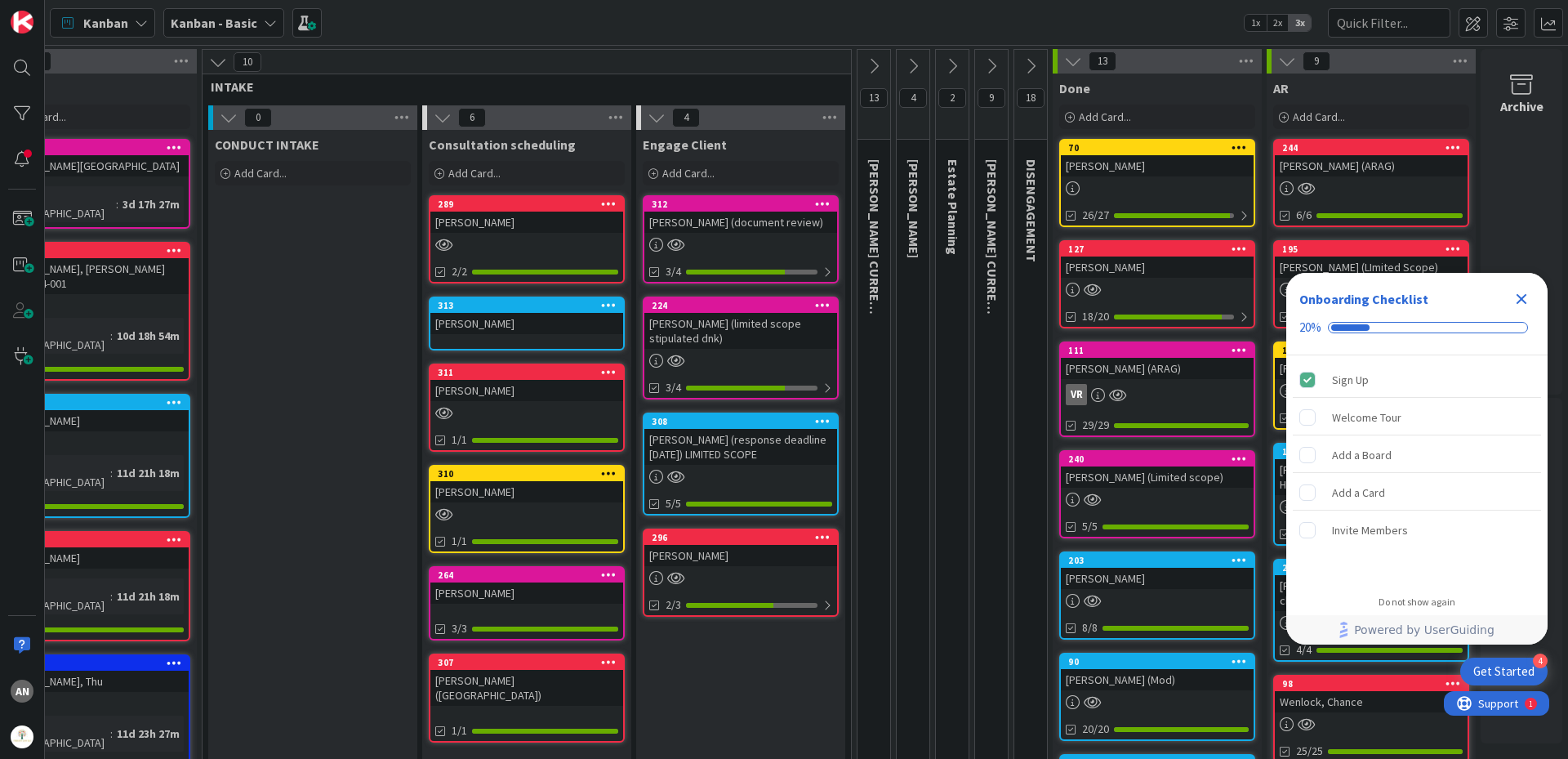
scroll to position [0, 0]
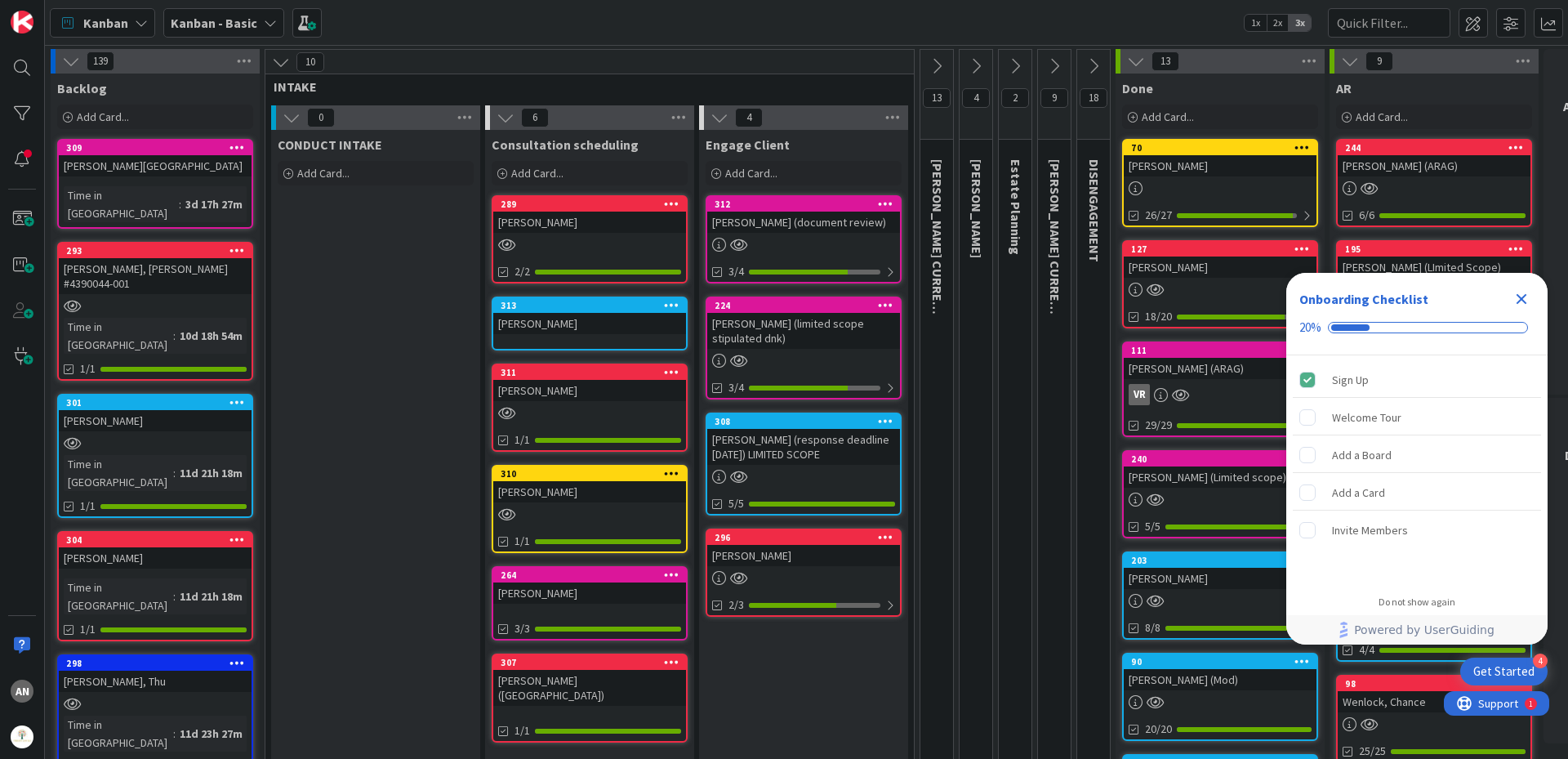
click at [382, 166] on div "Add Card..." at bounding box center [375, 173] width 196 height 24
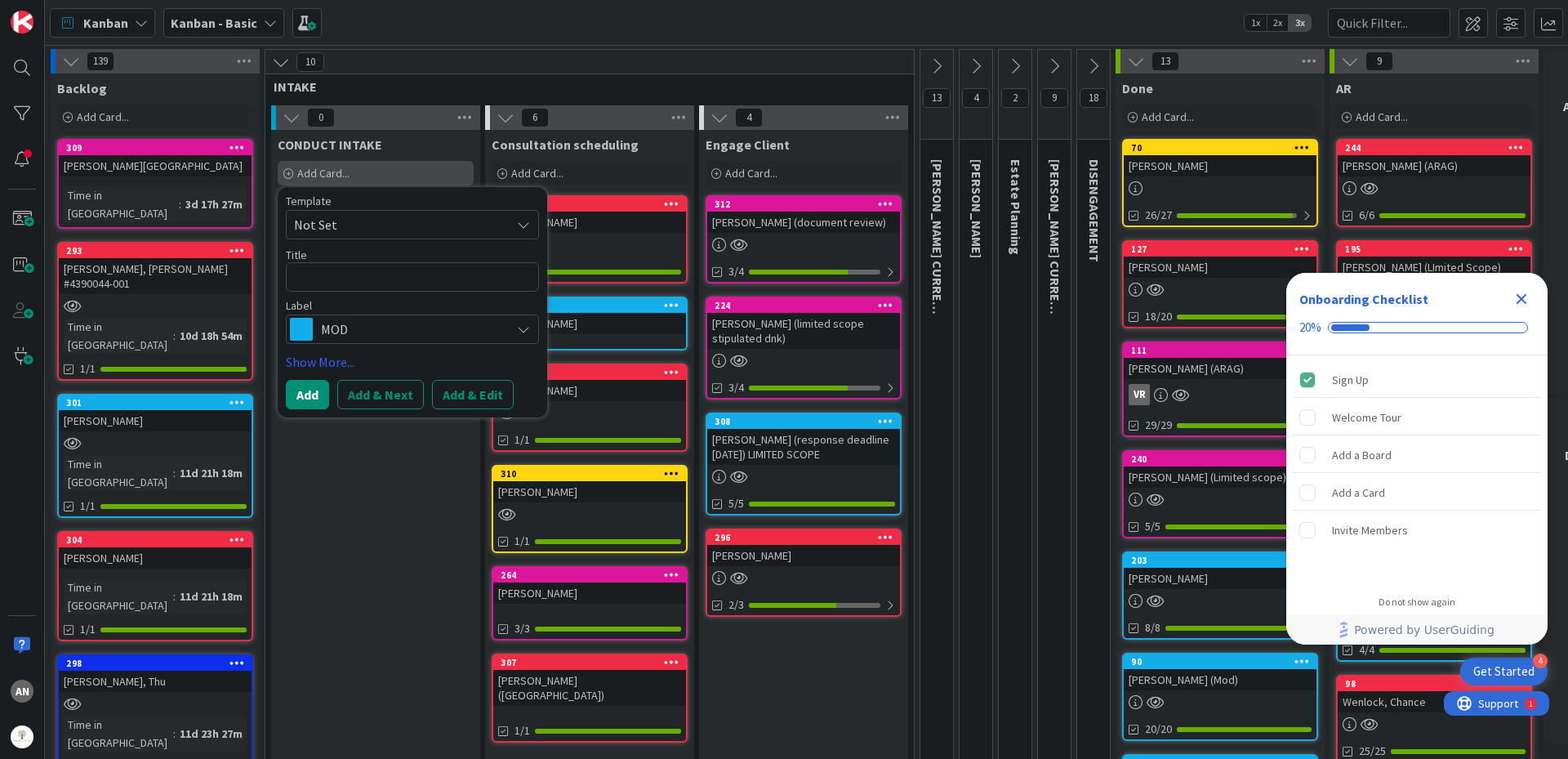
type textarea "x"
type textarea "Z"
type textarea "x"
type textarea "Za"
type textarea "x"
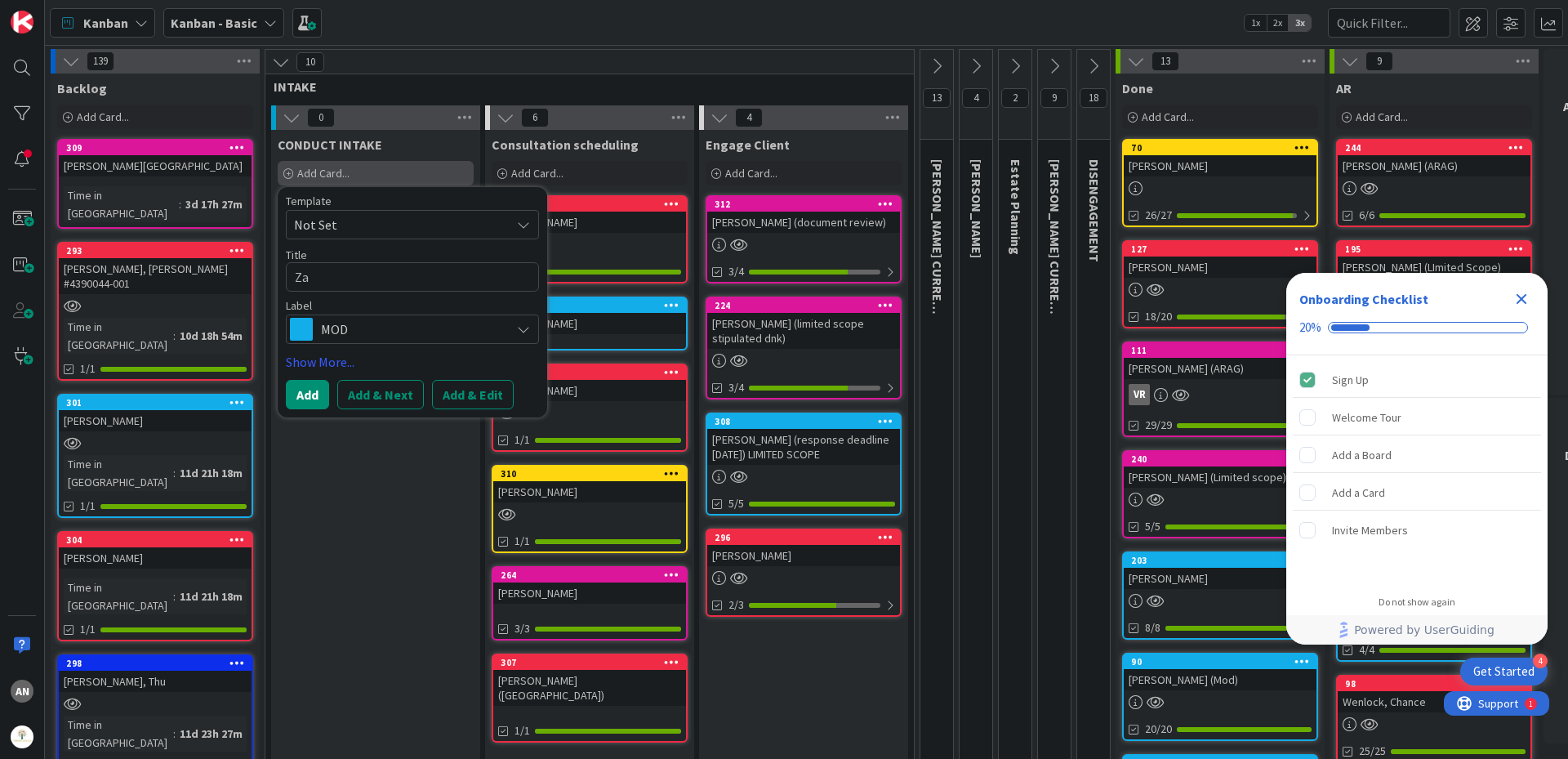
type textarea "Zal"
type textarea "x"
type textarea "[PERSON_NAME]"
type textarea "x"
type textarea "Zales"
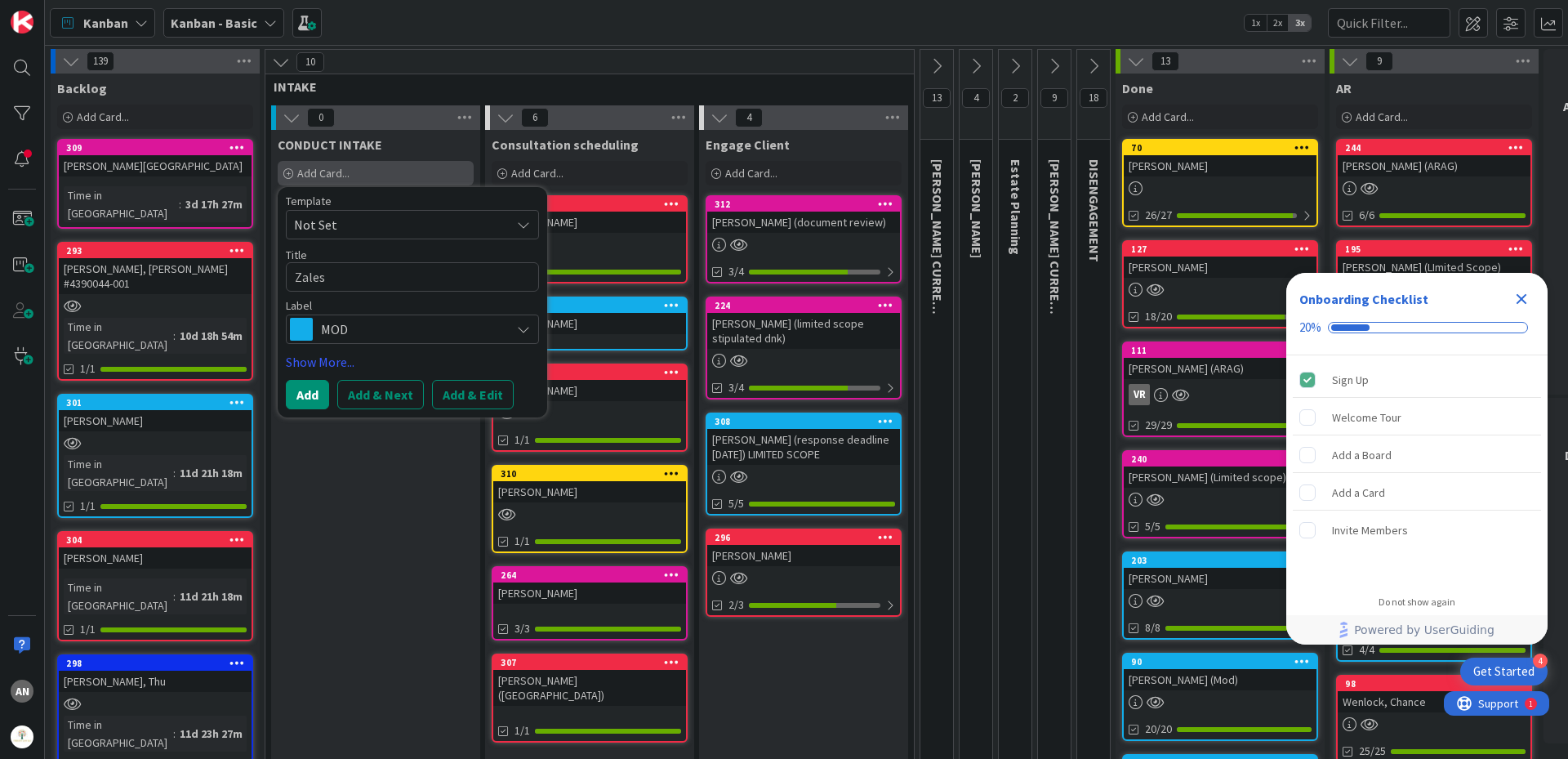
type textarea "x"
type textarea "Zalesk"
type textarea "x"
type textarea "[PERSON_NAME]"
type textarea "x"
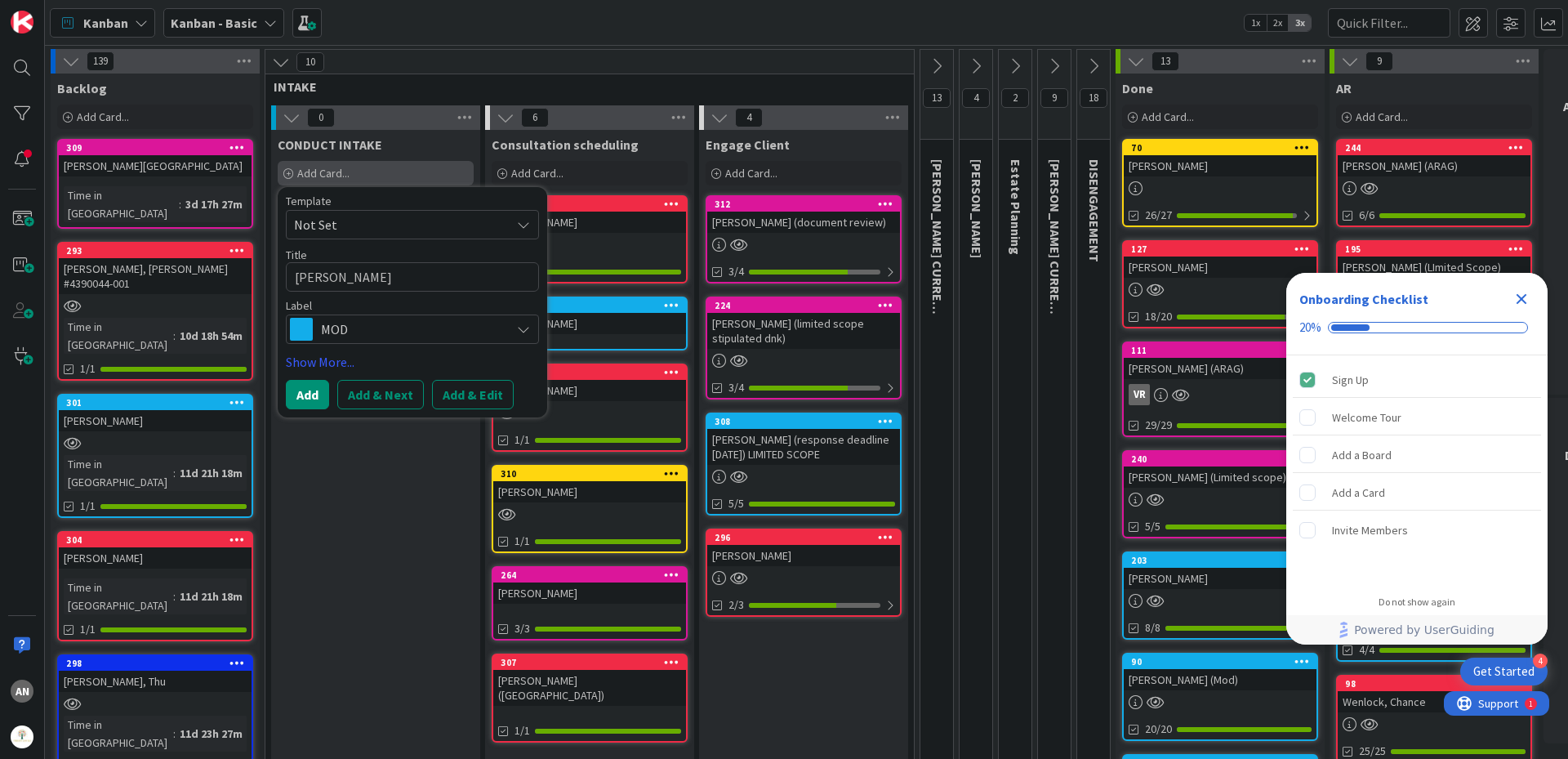
type textarea "[PERSON_NAME],"
type textarea "x"
type textarea "[PERSON_NAME],"
type textarea "x"
type textarea "[PERSON_NAME], M"
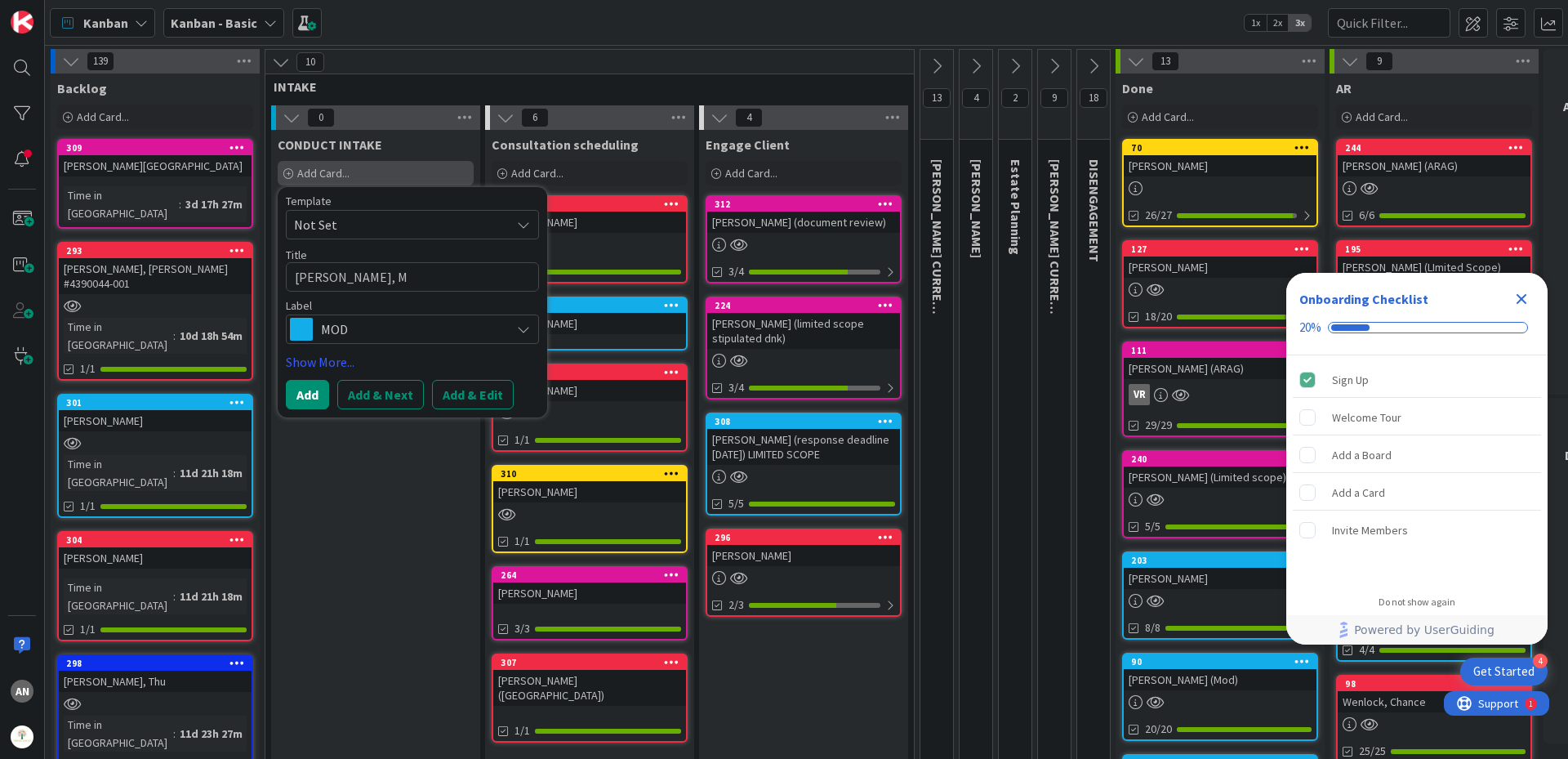
type textarea "x"
type textarea "[PERSON_NAME], Ma"
type textarea "x"
type textarea "[PERSON_NAME], Mar"
type textarea "x"
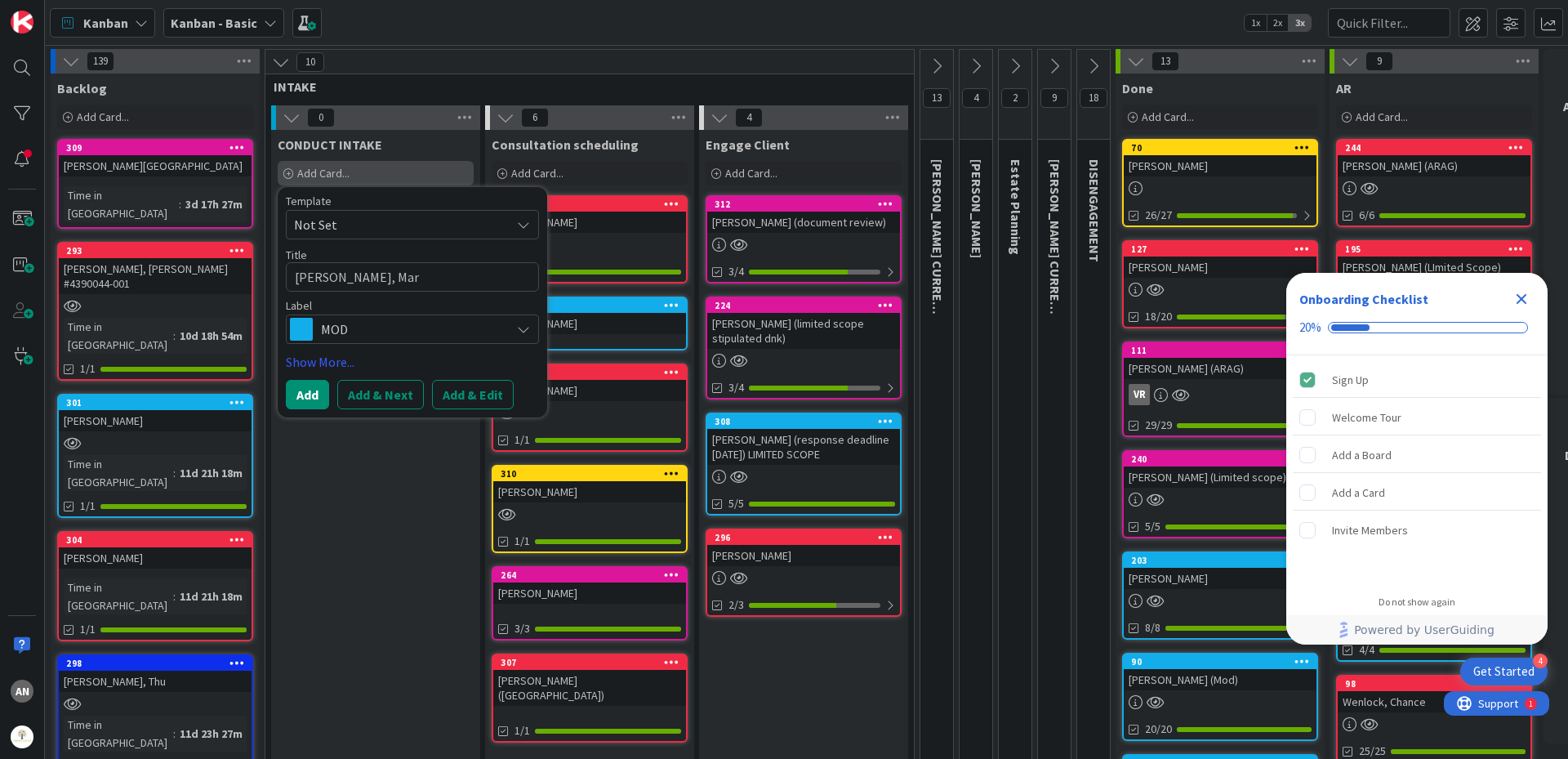
type textarea "[PERSON_NAME]"
type textarea "x"
type textarea "[PERSON_NAME]"
type textarea "x"
type textarea "[PERSON_NAME]"
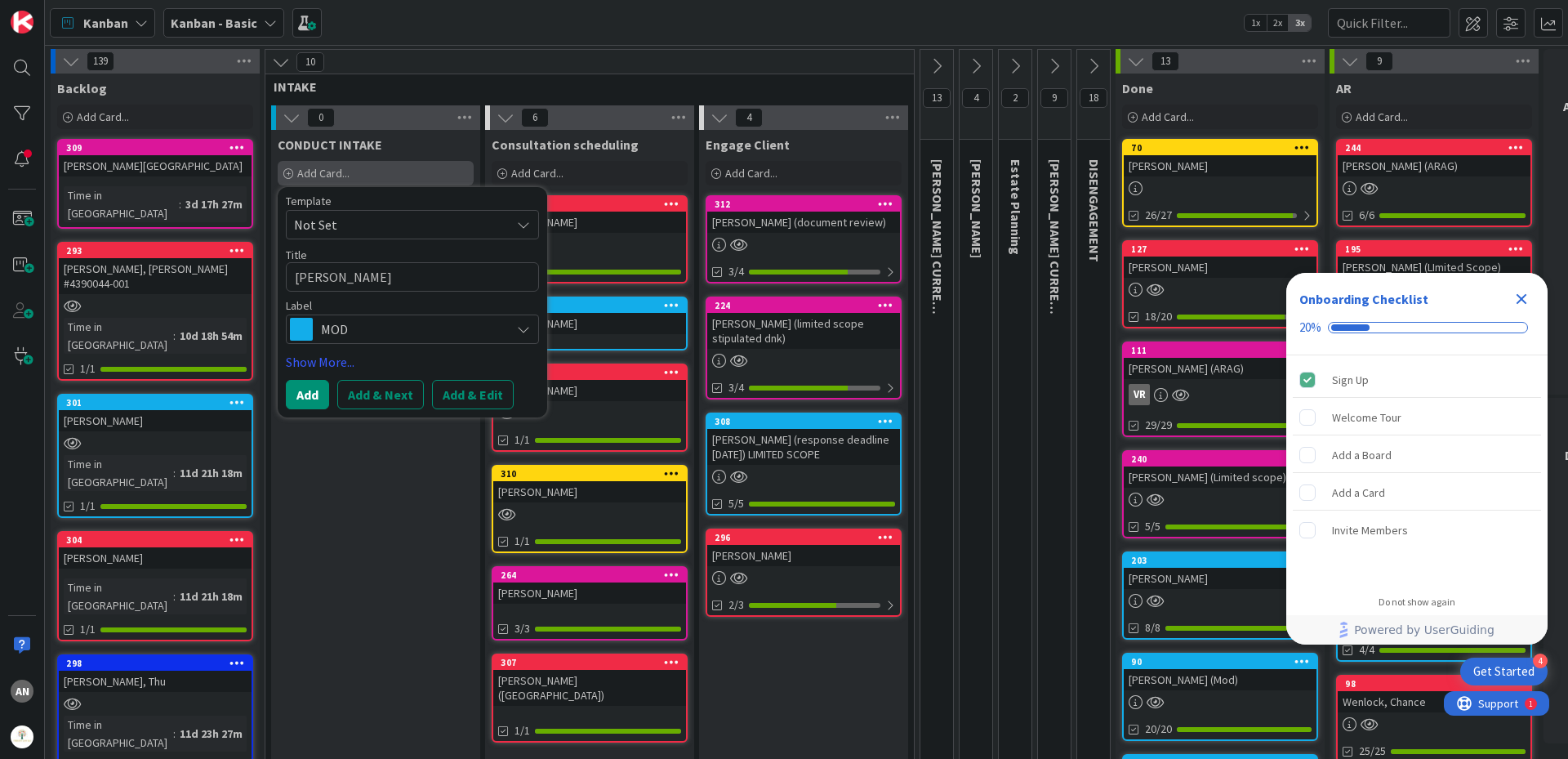
type textarea "x"
type textarea "[PERSON_NAME]"
click at [423, 321] on span "MOD" at bounding box center [412, 328] width 181 height 23
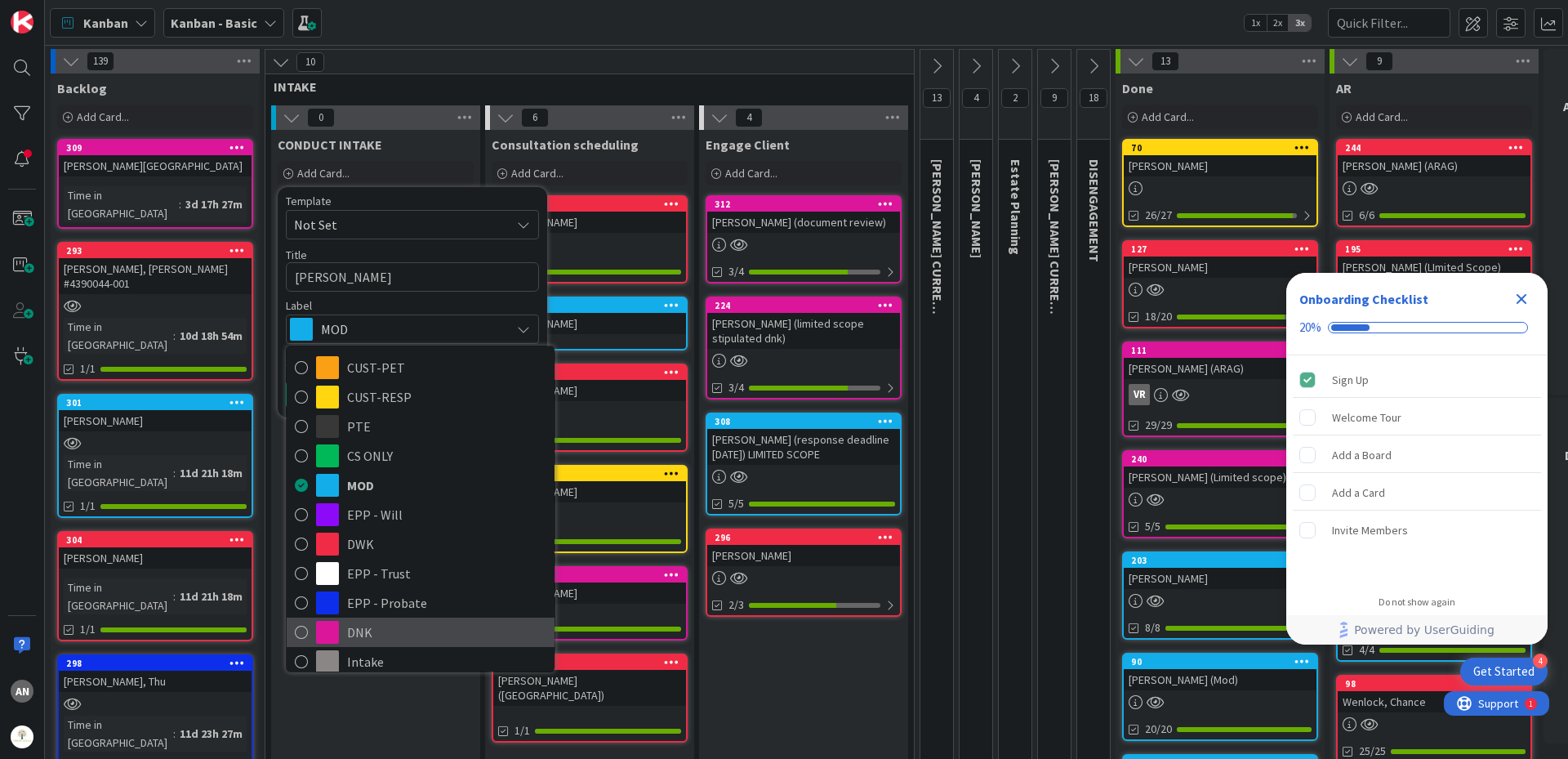
click at [418, 633] on span "DNK" at bounding box center [447, 631] width 199 height 24
type textarea "x"
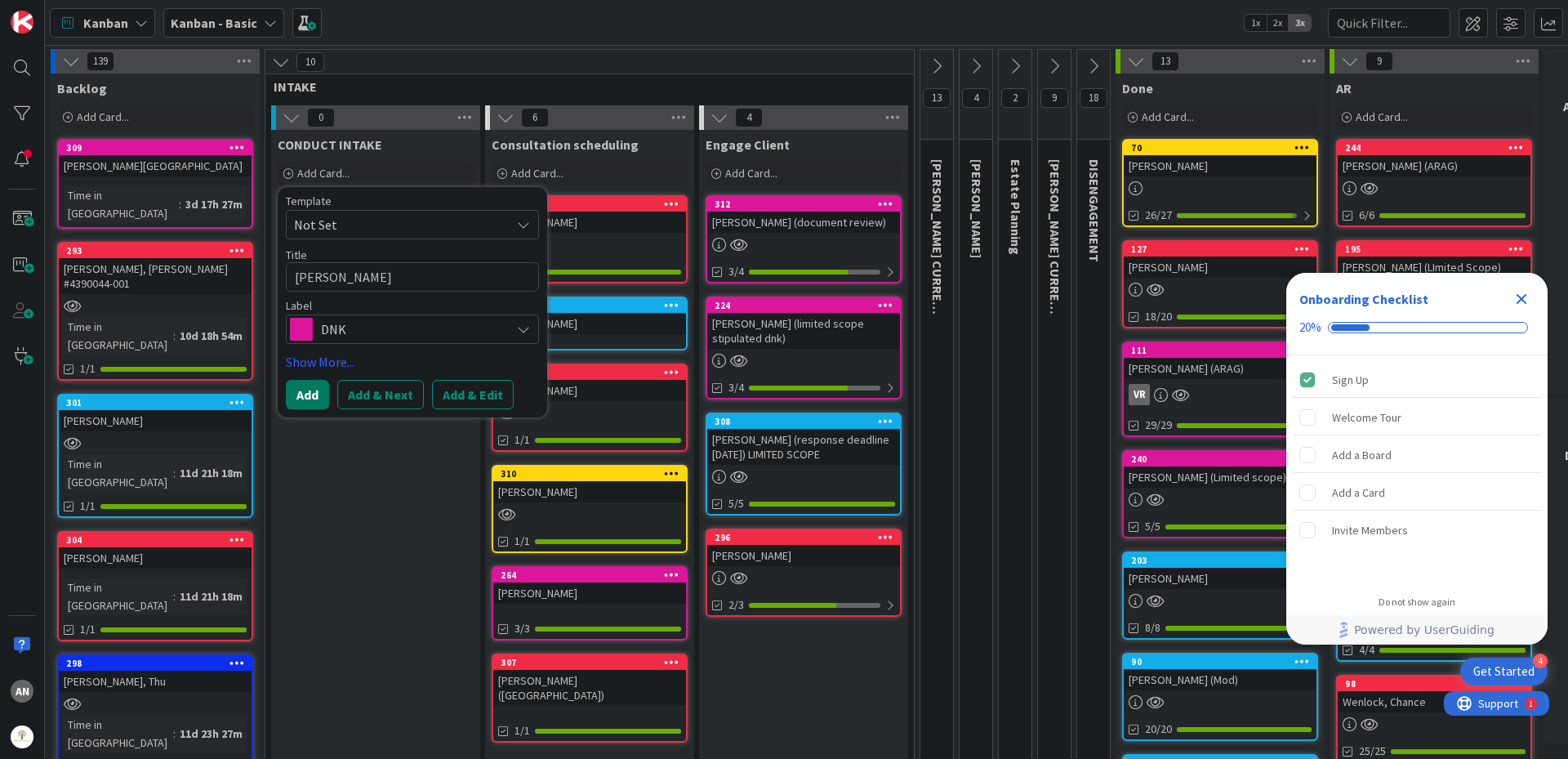
click at [314, 394] on button "Add" at bounding box center [308, 394] width 43 height 29
